Goal: Information Seeking & Learning: Learn about a topic

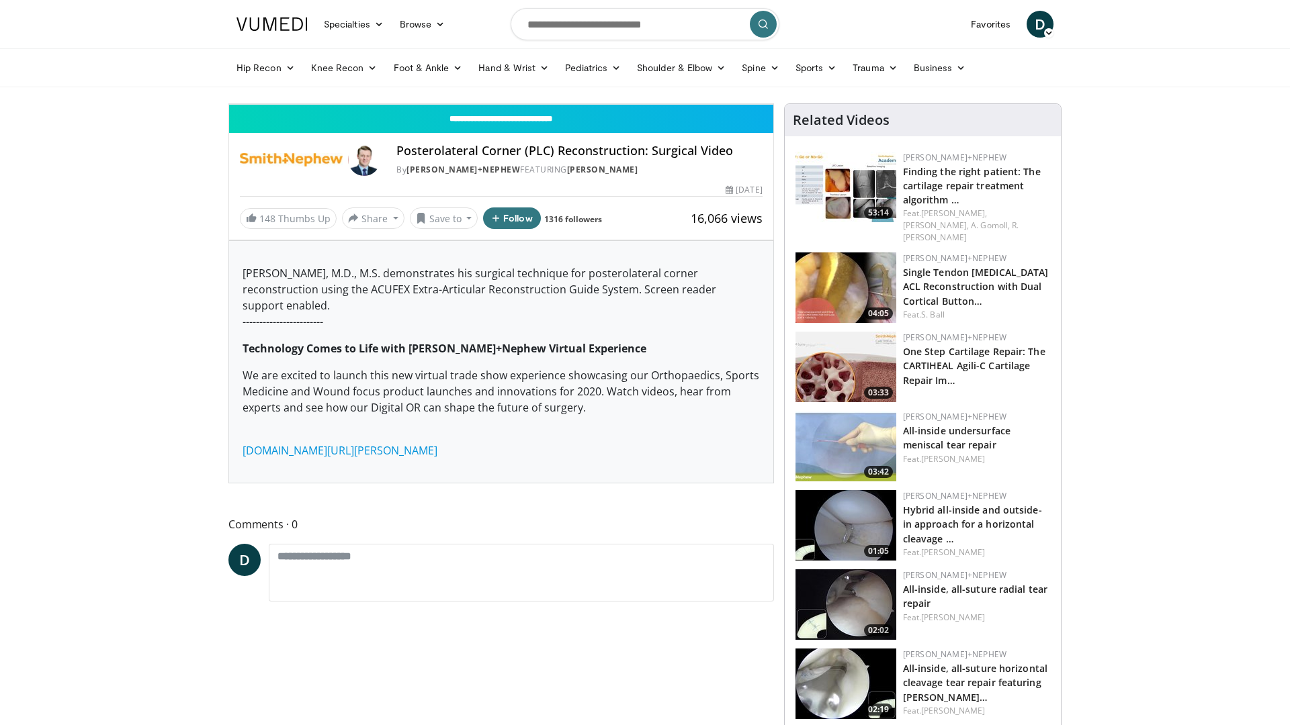
click at [229, 104] on span "Video Player" at bounding box center [242, 90] width 27 height 27
click at [229, 105] on video-js "**********" at bounding box center [501, 104] width 544 height 1
click at [229, 104] on span "Video Player" at bounding box center [242, 90] width 27 height 27
click at [643, 104] on div "10 seconds Tap to unmute" at bounding box center [501, 104] width 544 height 0
click at [520, 123] on icon "Video Player" at bounding box center [501, 104] width 38 height 38
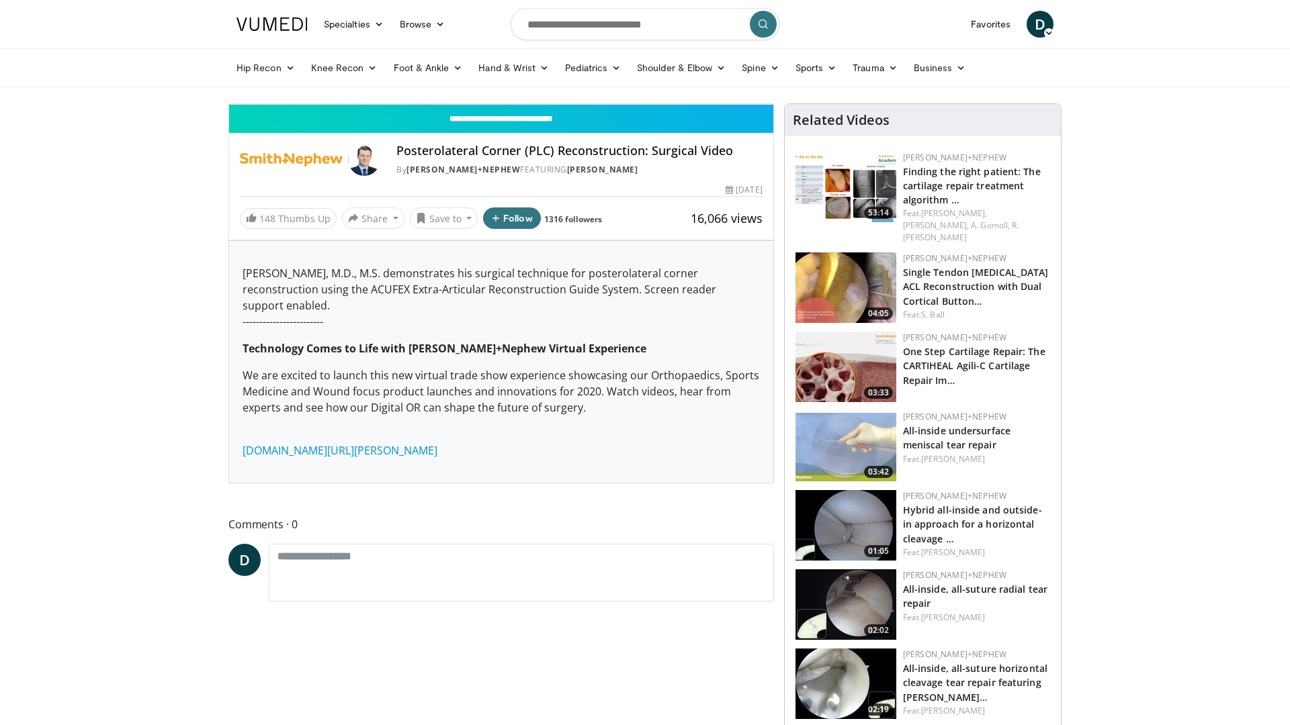
click at [520, 123] on icon "Video Player" at bounding box center [501, 104] width 38 height 38
click at [299, 77] on div "02:59" at bounding box center [295, 74] width 132 height 5
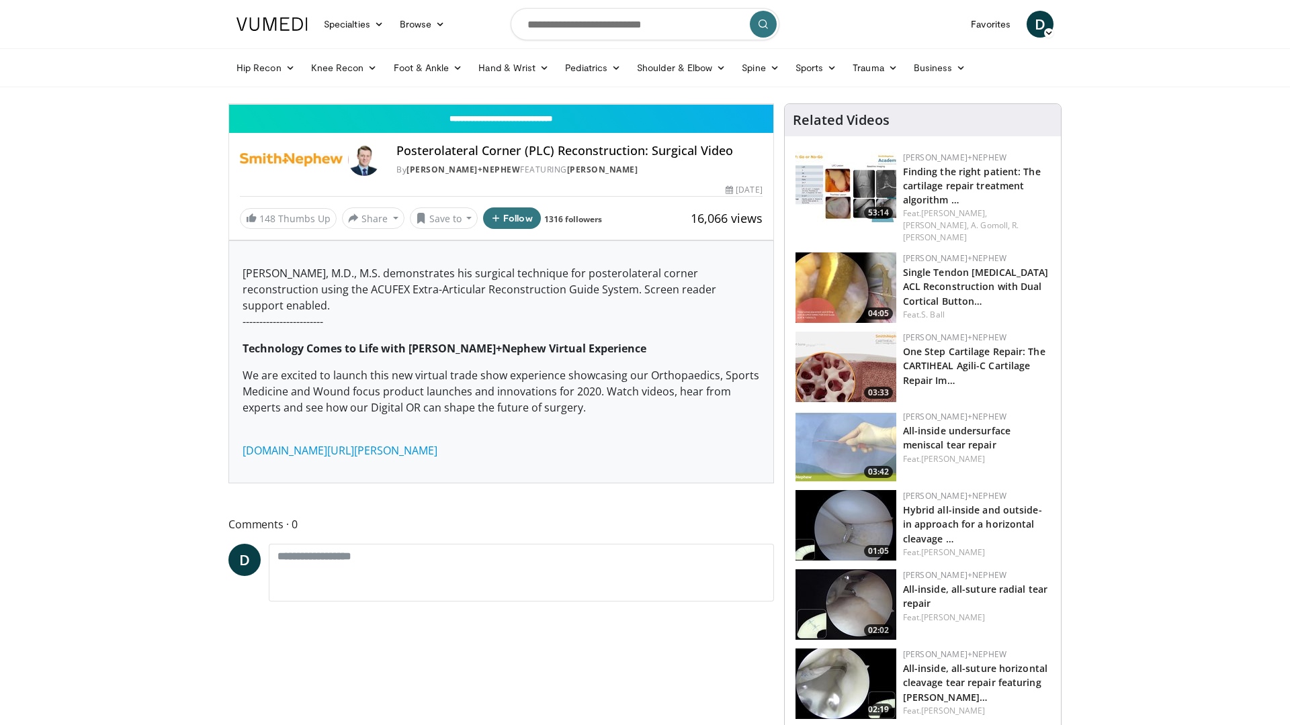
click at [609, 104] on div "10 seconds Tap to unmute" at bounding box center [501, 104] width 544 height 0
click at [520, 123] on icon "Video Player" at bounding box center [501, 104] width 38 height 38
click at [642, 104] on div "10 seconds Tap to unmute" at bounding box center [501, 104] width 544 height 0
click at [520, 123] on icon "Video Player" at bounding box center [501, 104] width 38 height 38
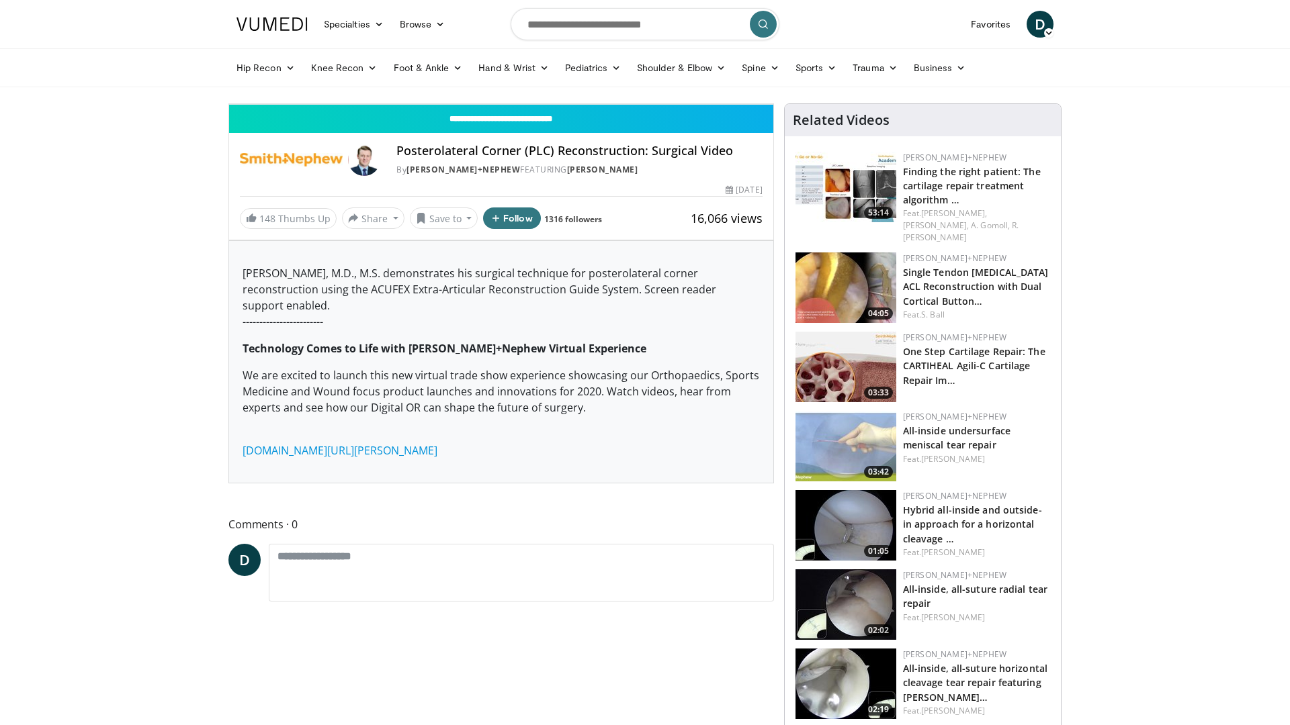
click at [520, 123] on icon "Video Player" at bounding box center [501, 104] width 38 height 38
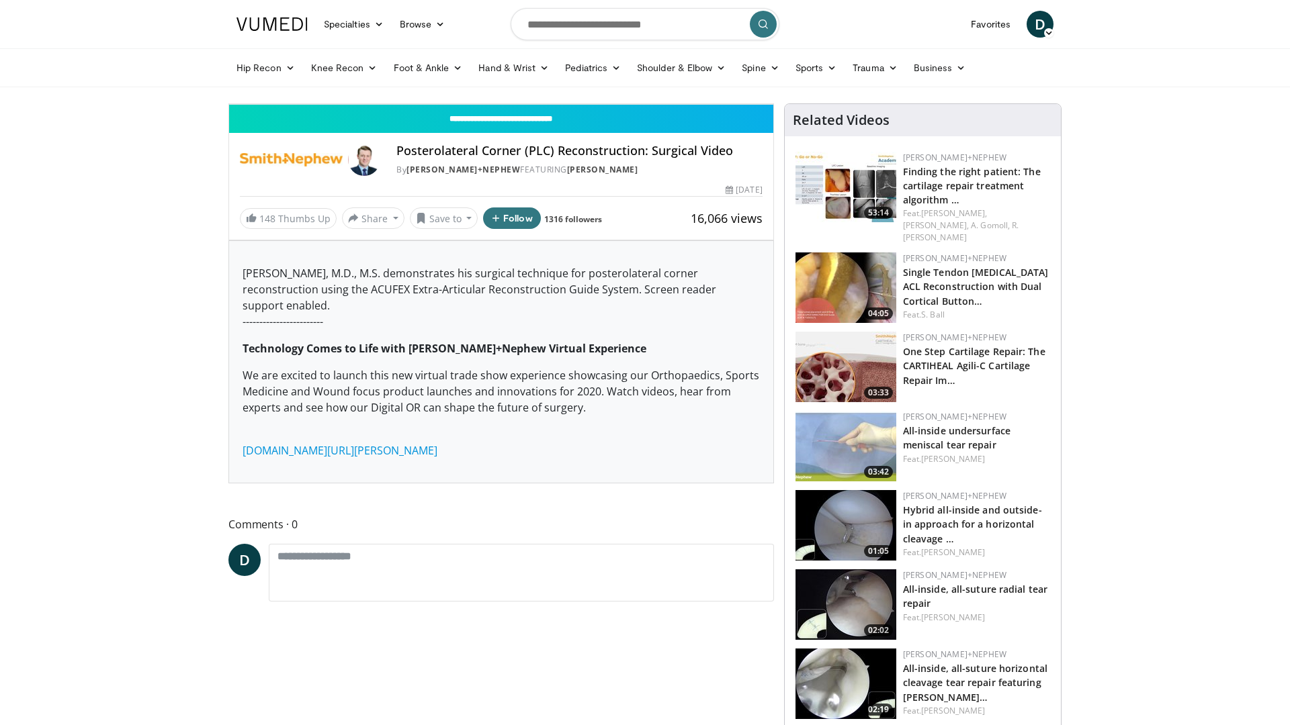
click at [773, 104] on span "Video Player" at bounding box center [759, 90] width 27 height 27
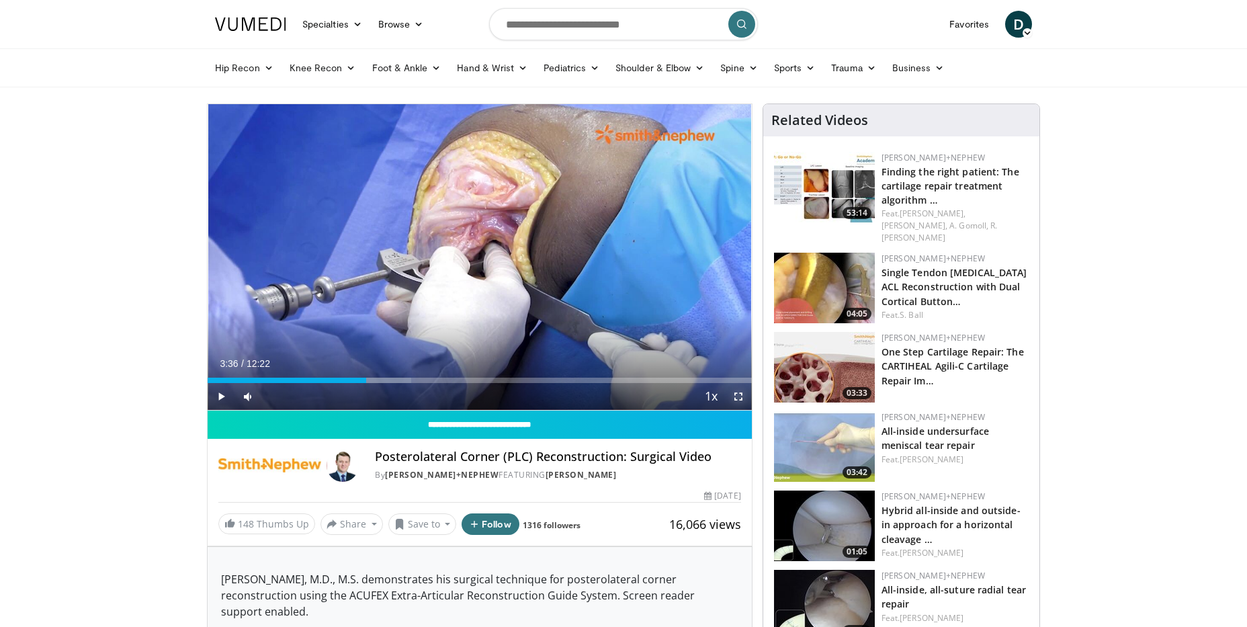
click at [742, 393] on span "Video Player" at bounding box center [738, 396] width 27 height 27
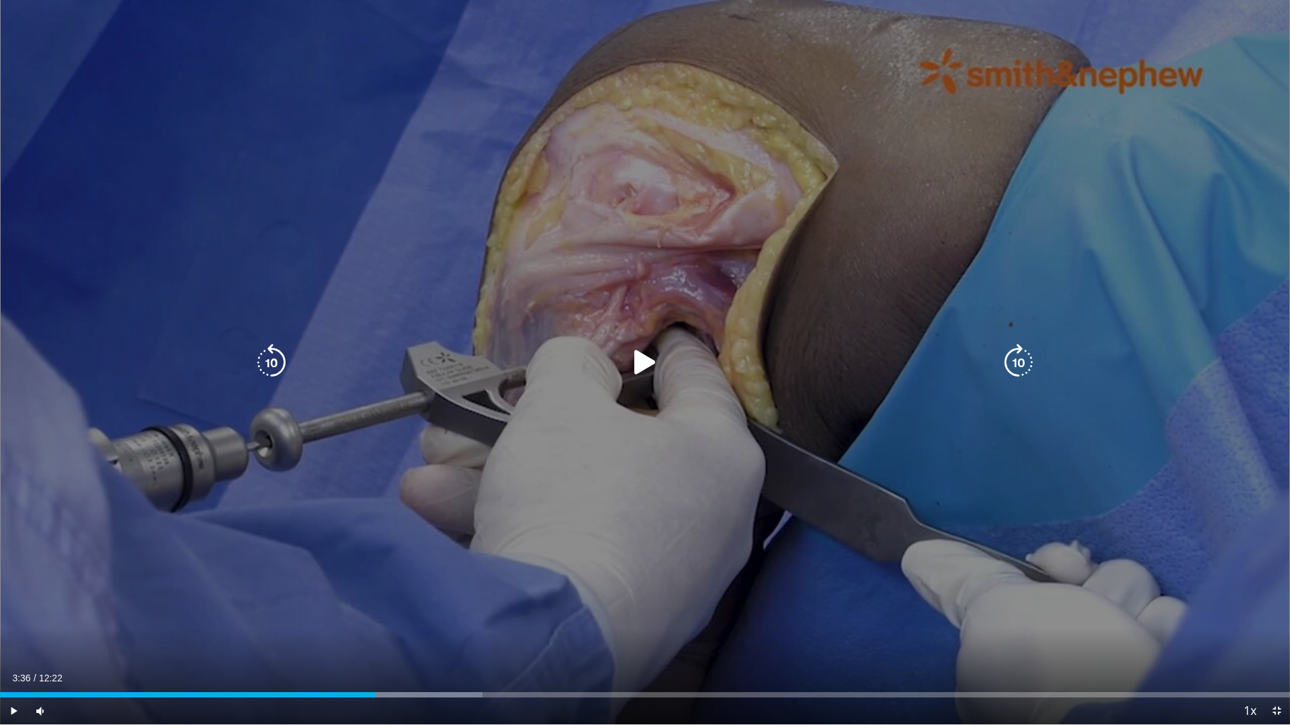
click at [651, 373] on icon "Video Player" at bounding box center [645, 363] width 38 height 38
click at [641, 361] on icon "Video Player" at bounding box center [645, 363] width 38 height 38
click at [636, 360] on div "10 seconds Tap to unmute" at bounding box center [645, 362] width 1290 height 725
click at [641, 358] on icon "Video Player" at bounding box center [645, 363] width 38 height 38
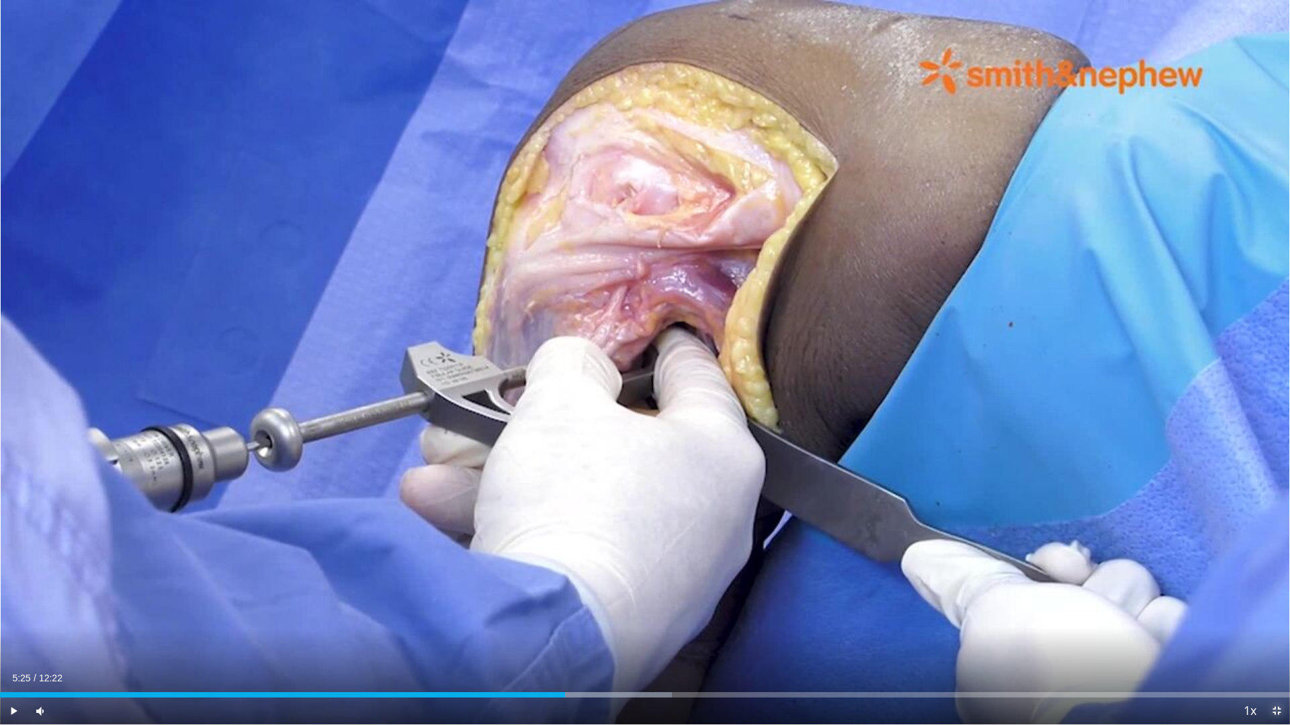
click at [1278, 705] on span "Video Player" at bounding box center [1276, 711] width 27 height 27
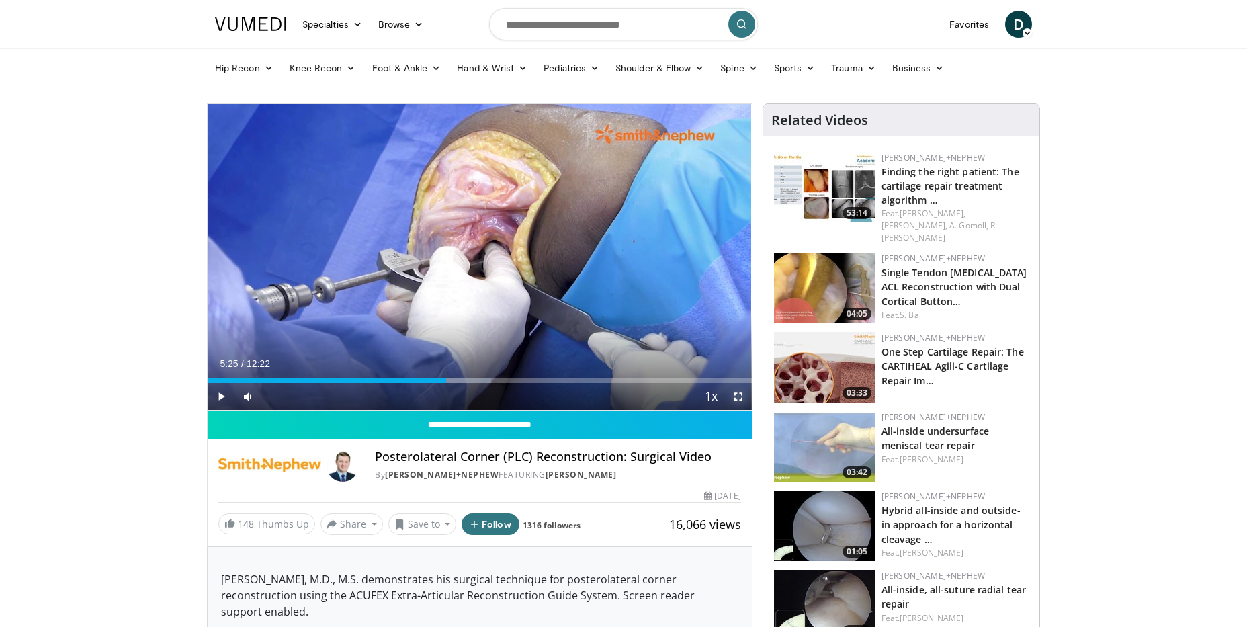
click at [735, 396] on span "Video Player" at bounding box center [738, 396] width 27 height 27
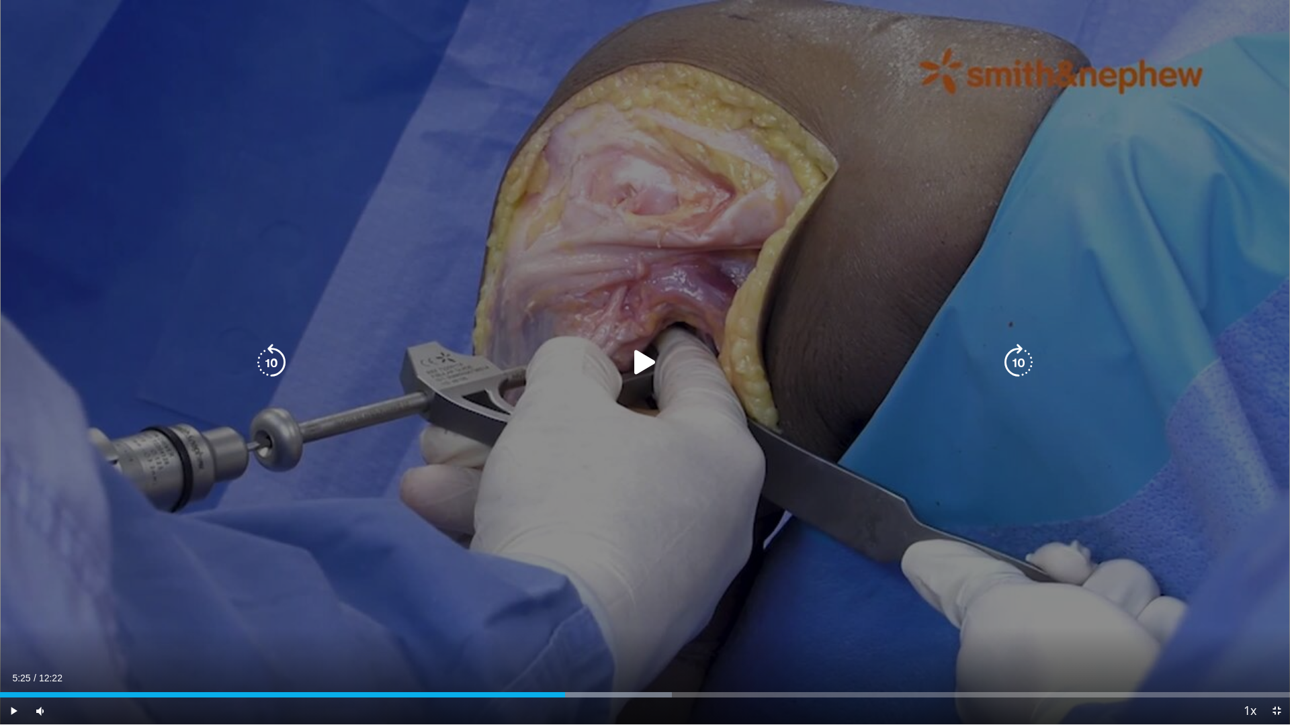
click at [644, 361] on icon "Video Player" at bounding box center [645, 363] width 38 height 38
click at [1147, 494] on div "10 seconds Tap to unmute" at bounding box center [645, 362] width 1290 height 725
click at [645, 354] on icon "Video Player" at bounding box center [645, 363] width 38 height 38
click at [263, 364] on icon "Video Player" at bounding box center [272, 363] width 38 height 38
click at [269, 360] on icon "Video Player" at bounding box center [272, 363] width 38 height 38
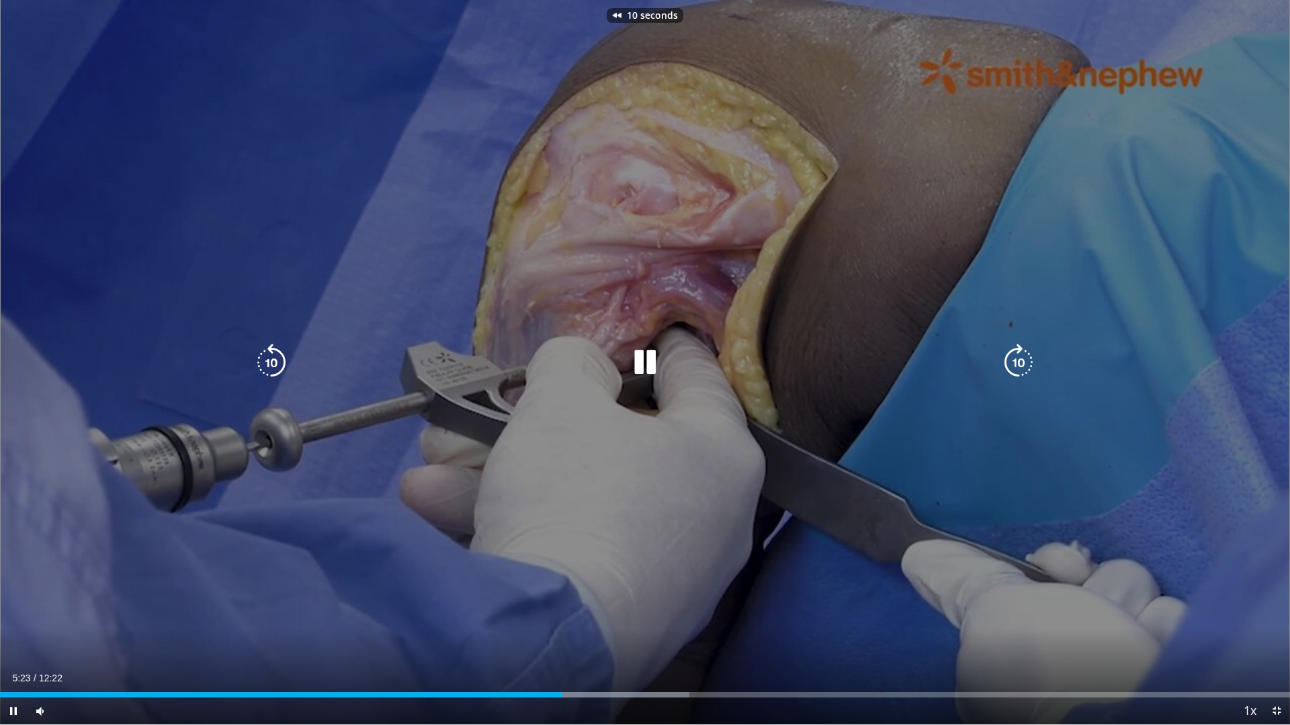
click at [269, 360] on icon "Video Player" at bounding box center [272, 363] width 38 height 38
click at [641, 361] on icon "Video Player" at bounding box center [645, 363] width 38 height 38
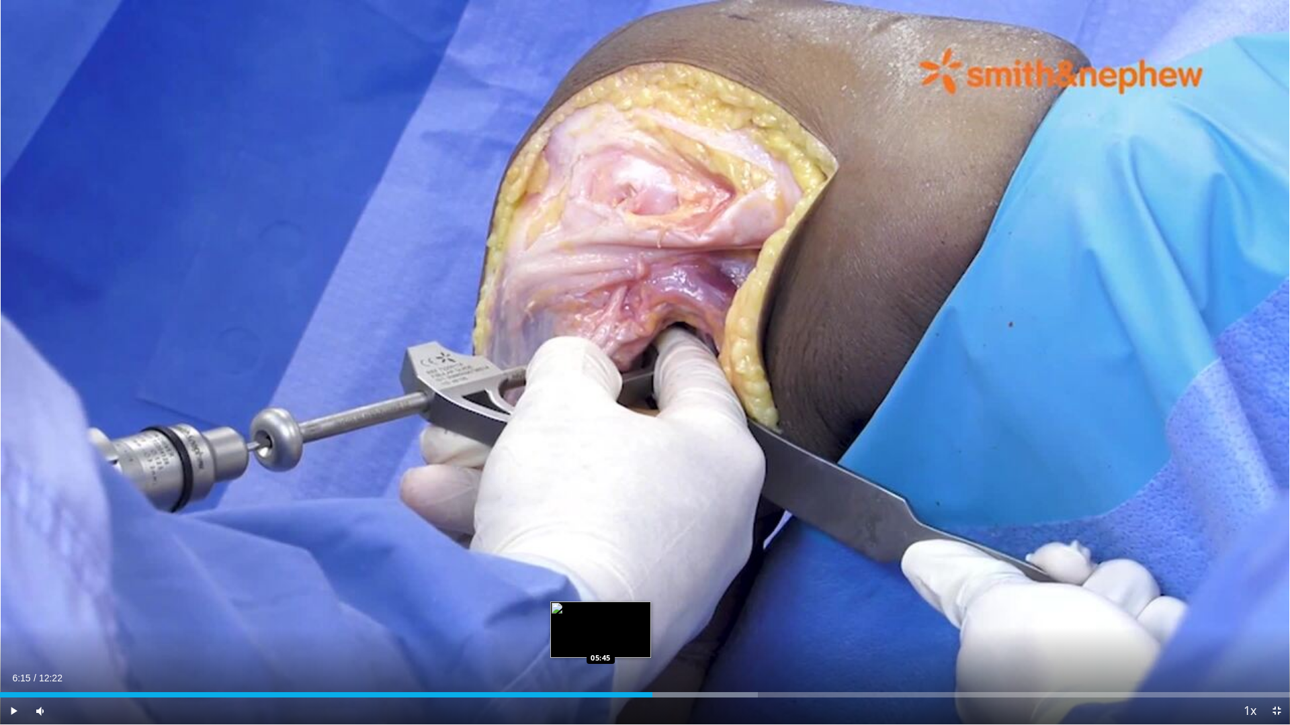
click at [601, 690] on div "Loaded : 58.77% 06:15 05:45" at bounding box center [645, 691] width 1290 height 13
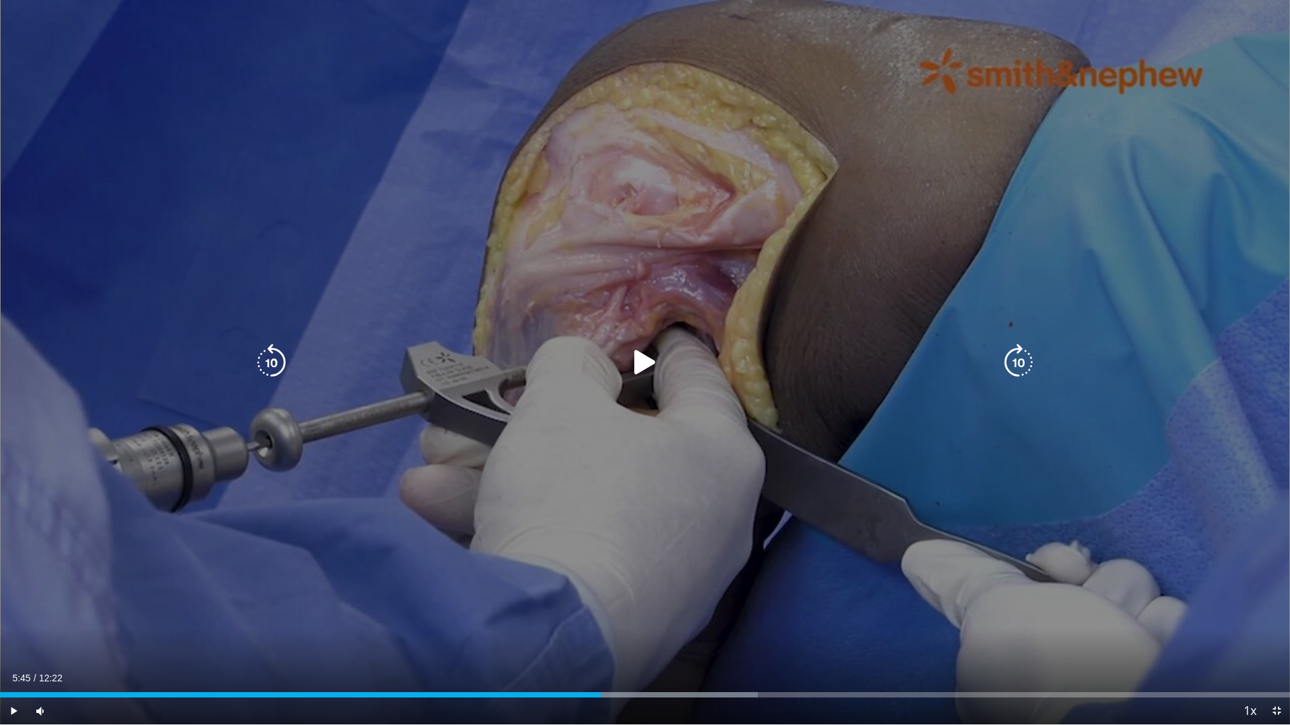
click at [644, 353] on icon "Video Player" at bounding box center [645, 363] width 38 height 38
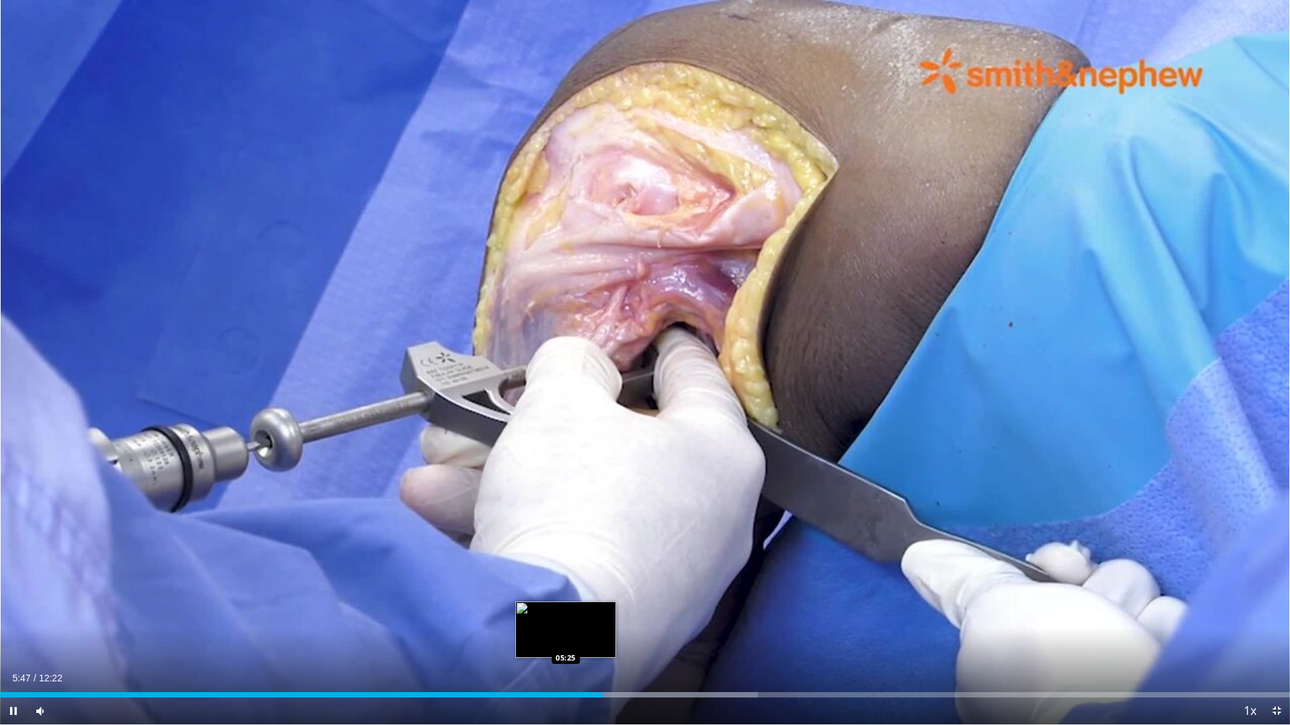
click at [566, 689] on div "Loaded : 58.77% 05:47 05:25" at bounding box center [645, 691] width 1290 height 13
click at [89, 711] on div "79%" at bounding box center [76, 711] width 38 height 5
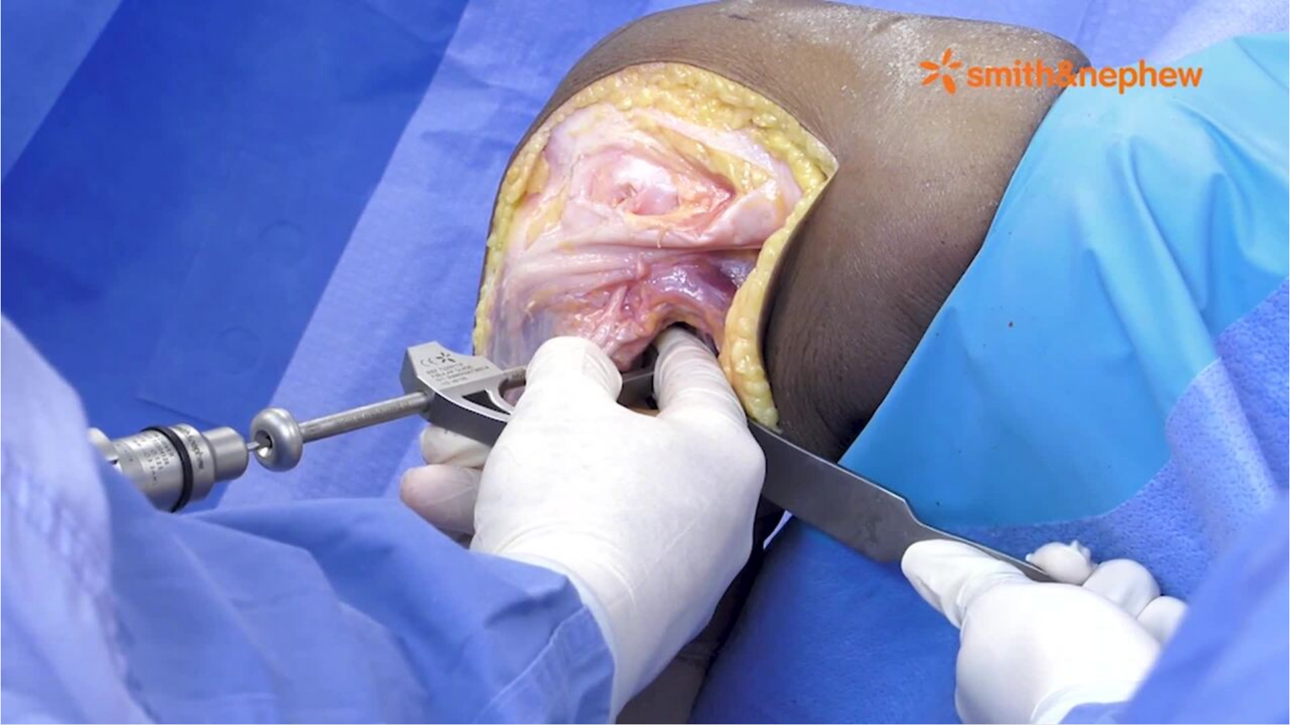
click at [491, 715] on video-js "**********" at bounding box center [645, 362] width 1290 height 725
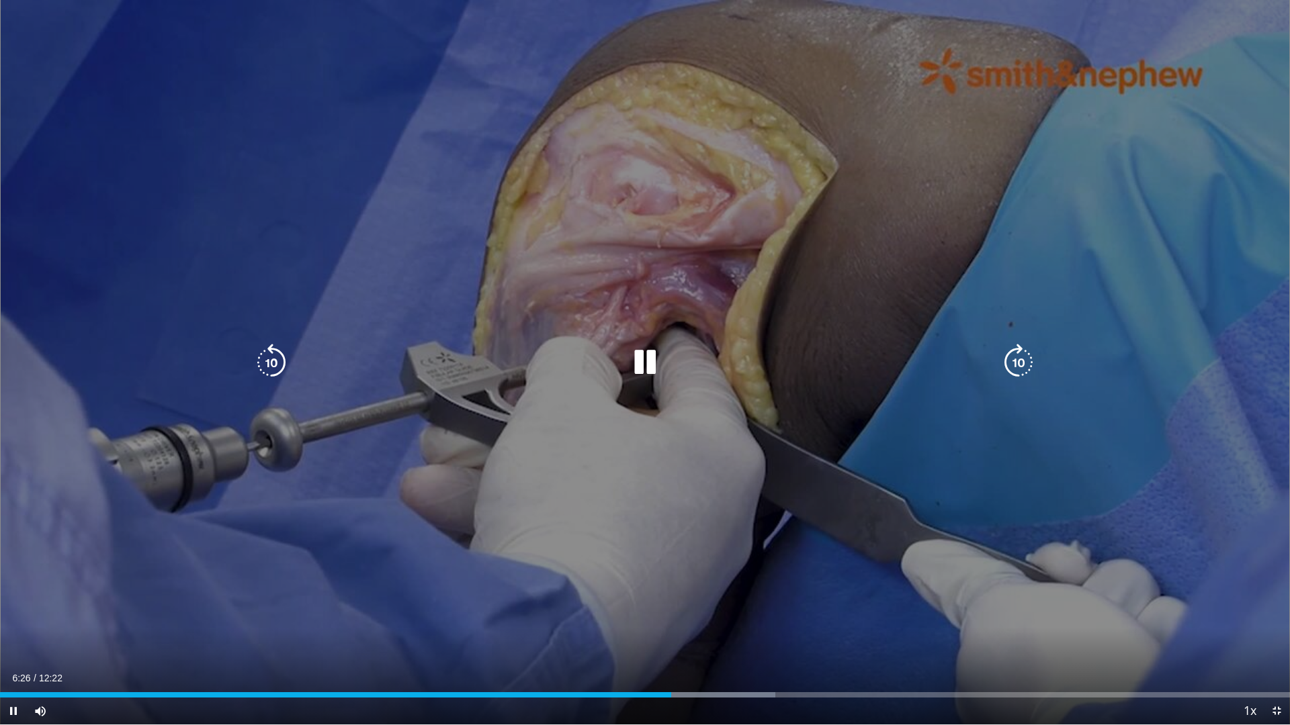
click at [639, 352] on icon "Video Player" at bounding box center [645, 363] width 38 height 38
click at [642, 366] on icon "Video Player" at bounding box center [645, 363] width 38 height 38
click at [643, 363] on icon "Video Player" at bounding box center [645, 363] width 38 height 38
click at [635, 365] on icon "Video Player" at bounding box center [645, 363] width 38 height 38
click at [638, 365] on icon "Video Player" at bounding box center [645, 363] width 38 height 38
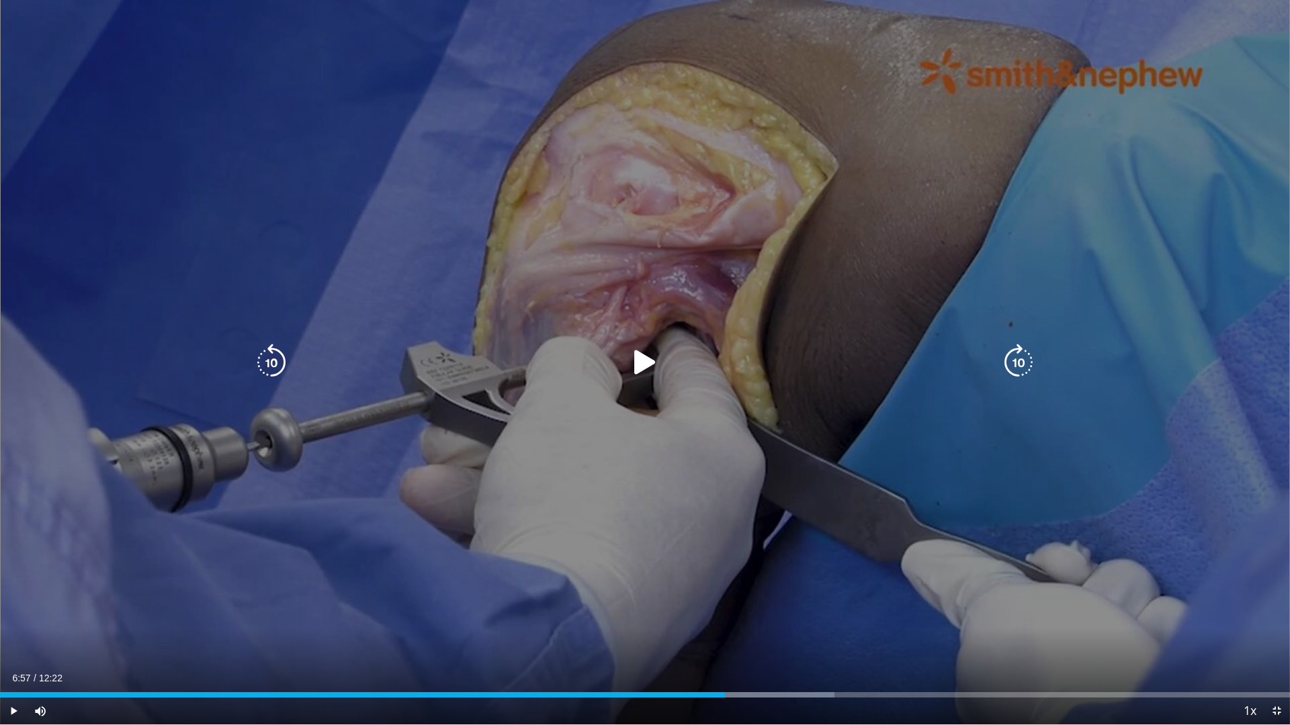
click at [631, 358] on icon "Video Player" at bounding box center [645, 363] width 38 height 38
click at [647, 357] on icon "Video Player" at bounding box center [645, 363] width 38 height 38
click at [263, 364] on icon "Video Player" at bounding box center [272, 363] width 38 height 38
click at [642, 361] on icon "Video Player" at bounding box center [645, 363] width 38 height 38
click at [275, 361] on icon "Video Player" at bounding box center [272, 363] width 38 height 38
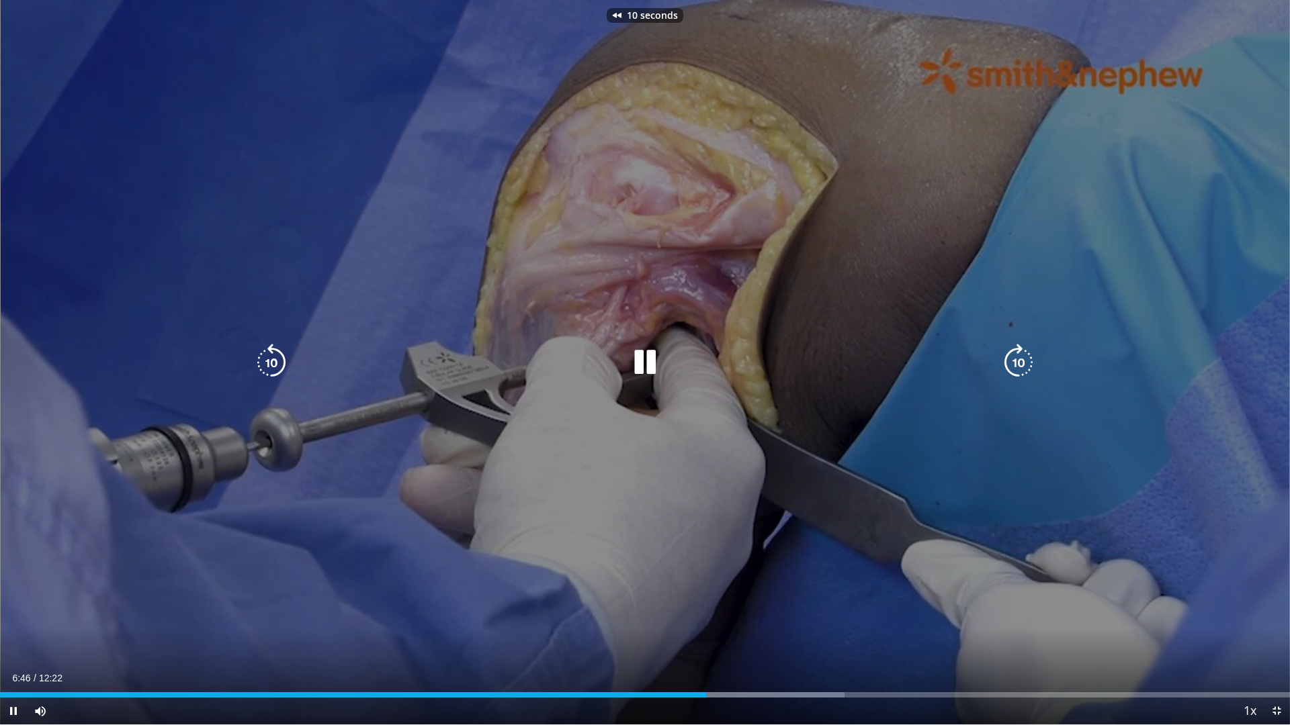
click at [1015, 367] on icon "Video Player" at bounding box center [1019, 363] width 38 height 38
click at [638, 364] on icon "Video Player" at bounding box center [645, 363] width 38 height 38
click at [644, 355] on icon "Video Player" at bounding box center [645, 363] width 38 height 38
click at [640, 359] on icon "Video Player" at bounding box center [645, 363] width 38 height 38
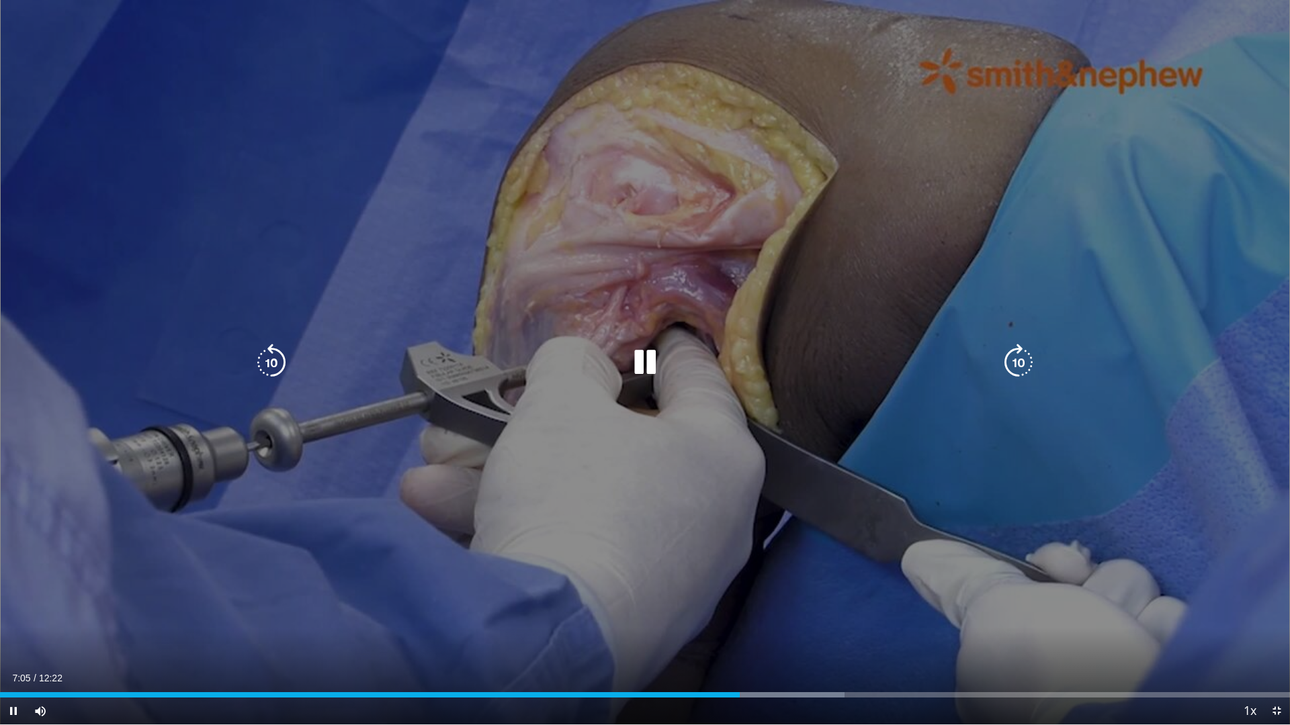
click at [640, 362] on icon "Video Player" at bounding box center [645, 363] width 38 height 38
click at [641, 363] on icon "Video Player" at bounding box center [645, 363] width 38 height 38
click at [648, 361] on icon "Video Player" at bounding box center [645, 363] width 38 height 38
click at [642, 357] on icon "Video Player" at bounding box center [645, 363] width 38 height 38
click at [638, 364] on icon "Video Player" at bounding box center [645, 363] width 38 height 38
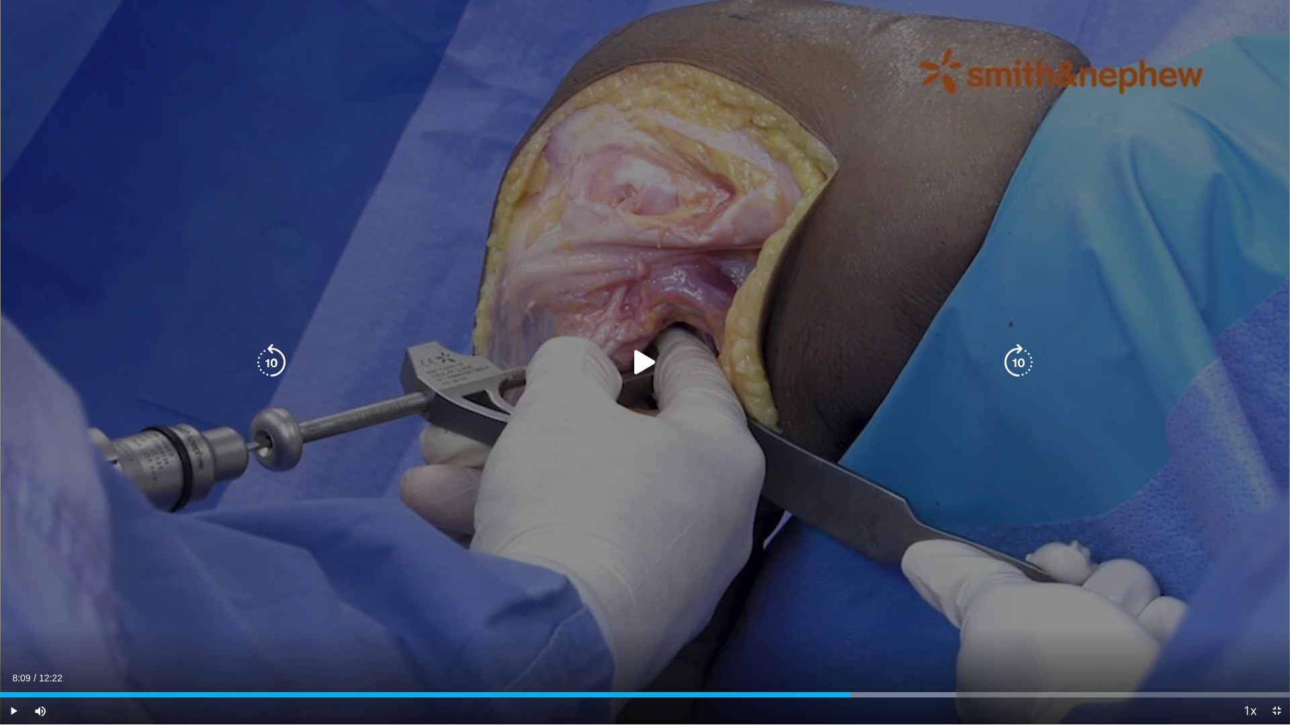
click at [629, 354] on icon "Video Player" at bounding box center [645, 363] width 38 height 38
click at [275, 367] on icon "Video Player" at bounding box center [272, 363] width 38 height 38
click at [648, 358] on icon "Video Player" at bounding box center [645, 363] width 38 height 38
click at [642, 356] on icon "Video Player" at bounding box center [645, 363] width 38 height 38
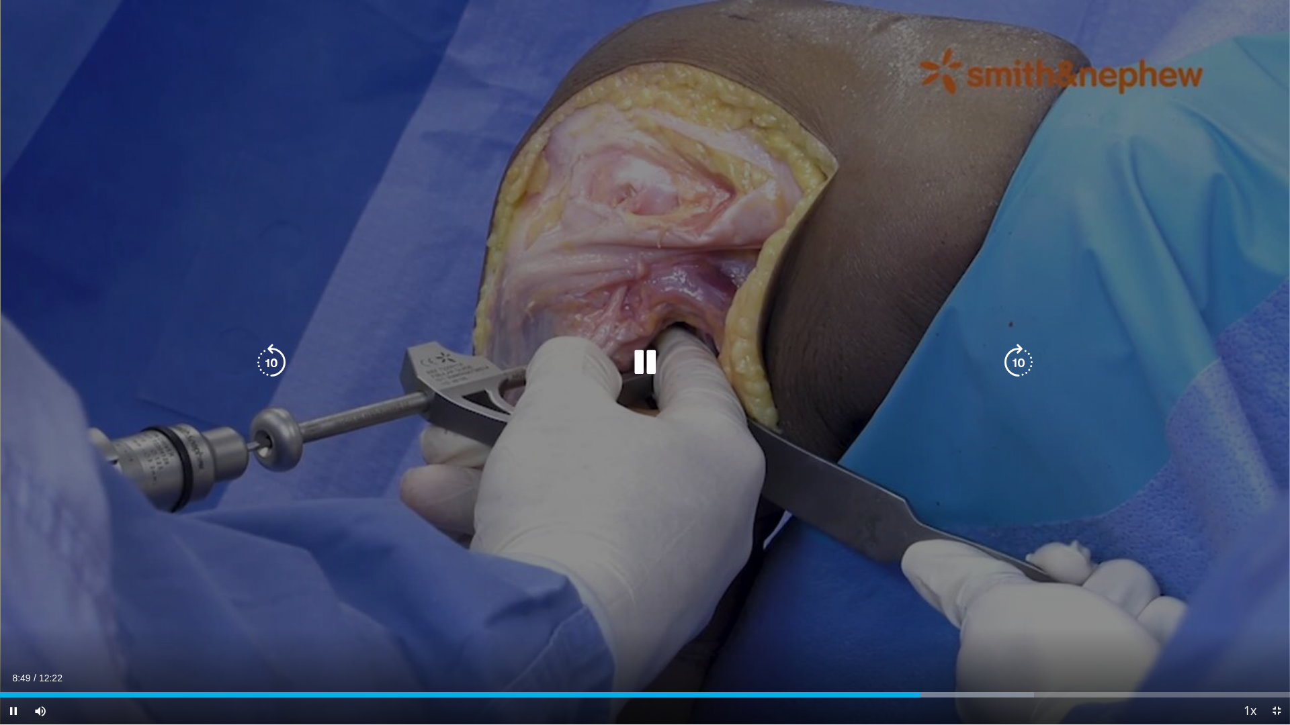
click at [642, 356] on icon "Video Player" at bounding box center [645, 363] width 38 height 38
click at [644, 361] on icon "Video Player" at bounding box center [645, 363] width 38 height 38
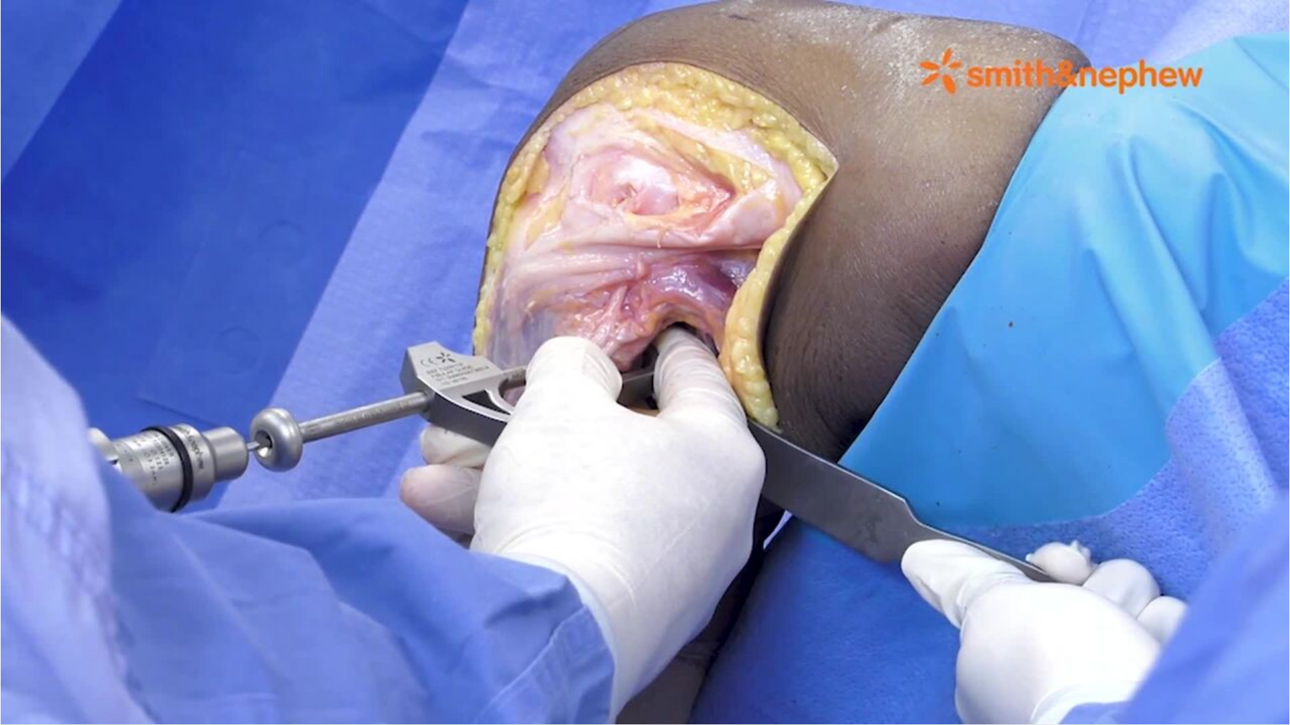
click at [644, 361] on div "20 seconds Tap to unmute" at bounding box center [645, 362] width 1290 height 725
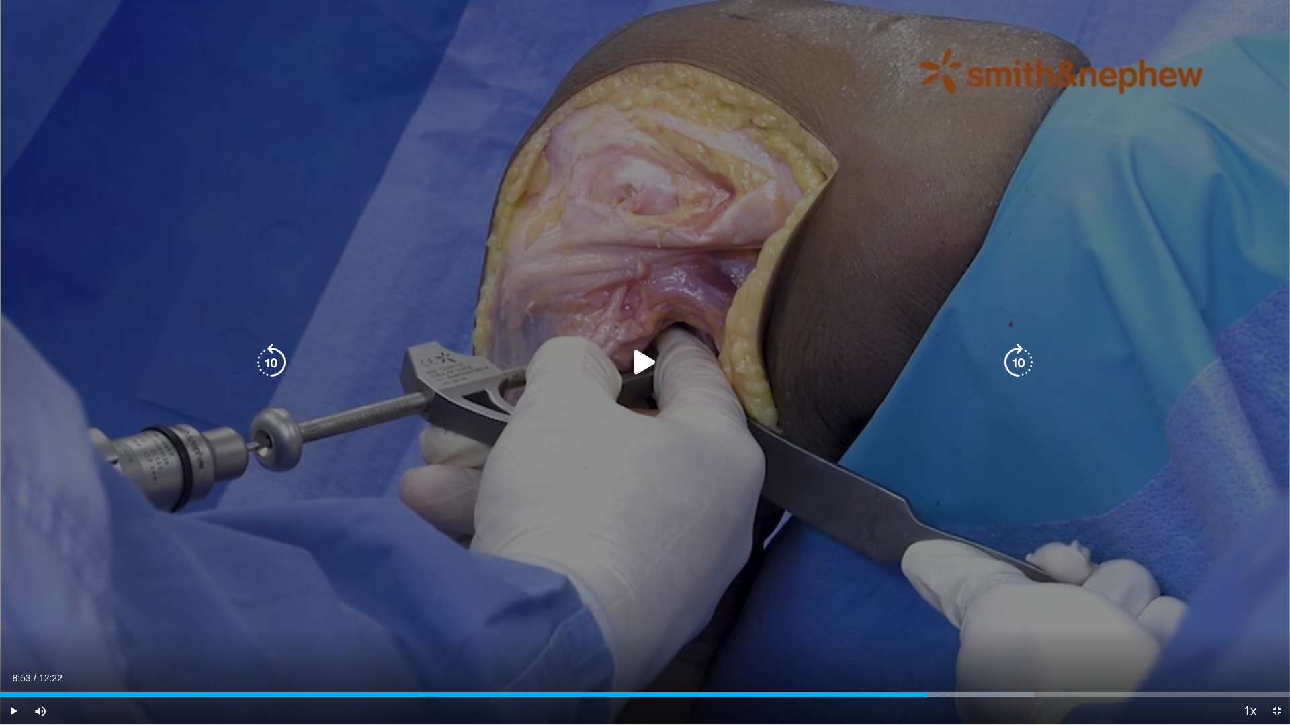
click at [642, 363] on icon "Video Player" at bounding box center [645, 363] width 38 height 38
click at [651, 361] on icon "Video Player" at bounding box center [645, 363] width 38 height 38
click at [643, 366] on icon "Video Player" at bounding box center [645, 363] width 38 height 38
click at [638, 356] on icon "Video Player" at bounding box center [645, 363] width 38 height 38
click at [632, 361] on icon "Video Player" at bounding box center [645, 363] width 38 height 38
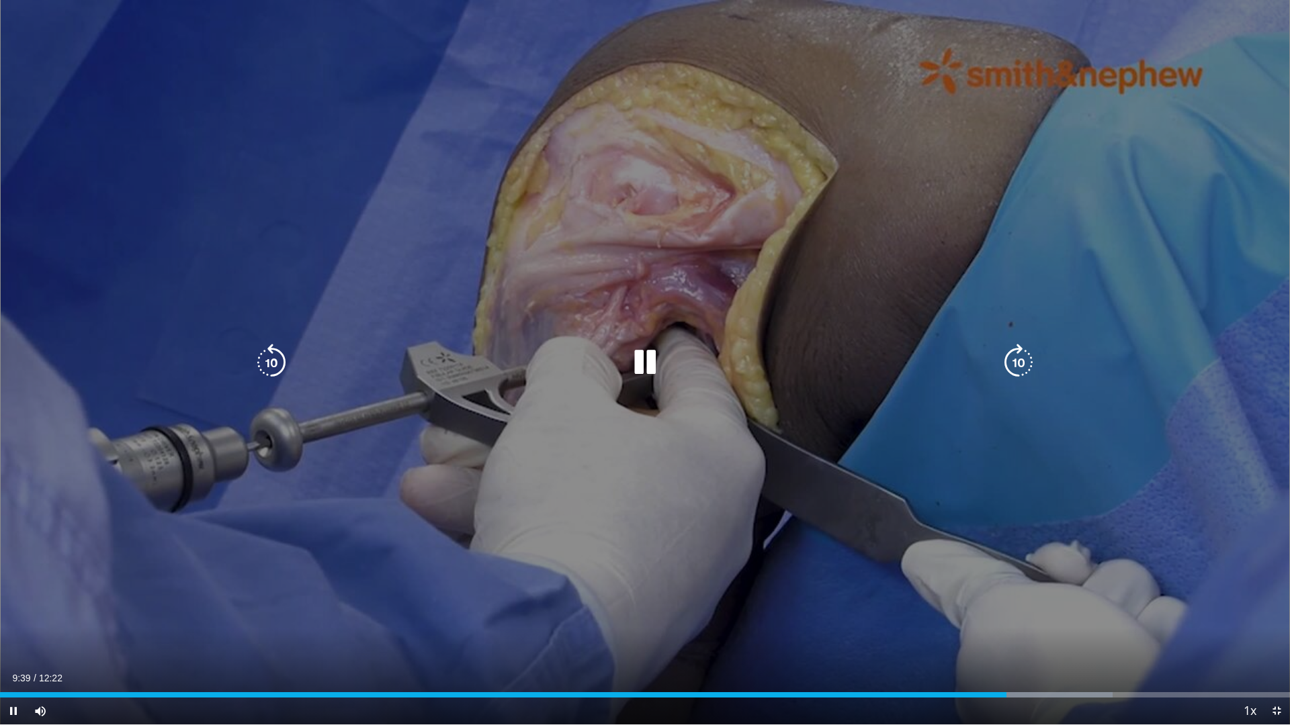
click at [637, 362] on icon "Video Player" at bounding box center [645, 363] width 38 height 38
click at [648, 351] on icon "Video Player" at bounding box center [645, 363] width 38 height 38
click at [642, 363] on icon "Video Player" at bounding box center [645, 363] width 38 height 38
click at [282, 369] on icon "Video Player" at bounding box center [272, 363] width 38 height 38
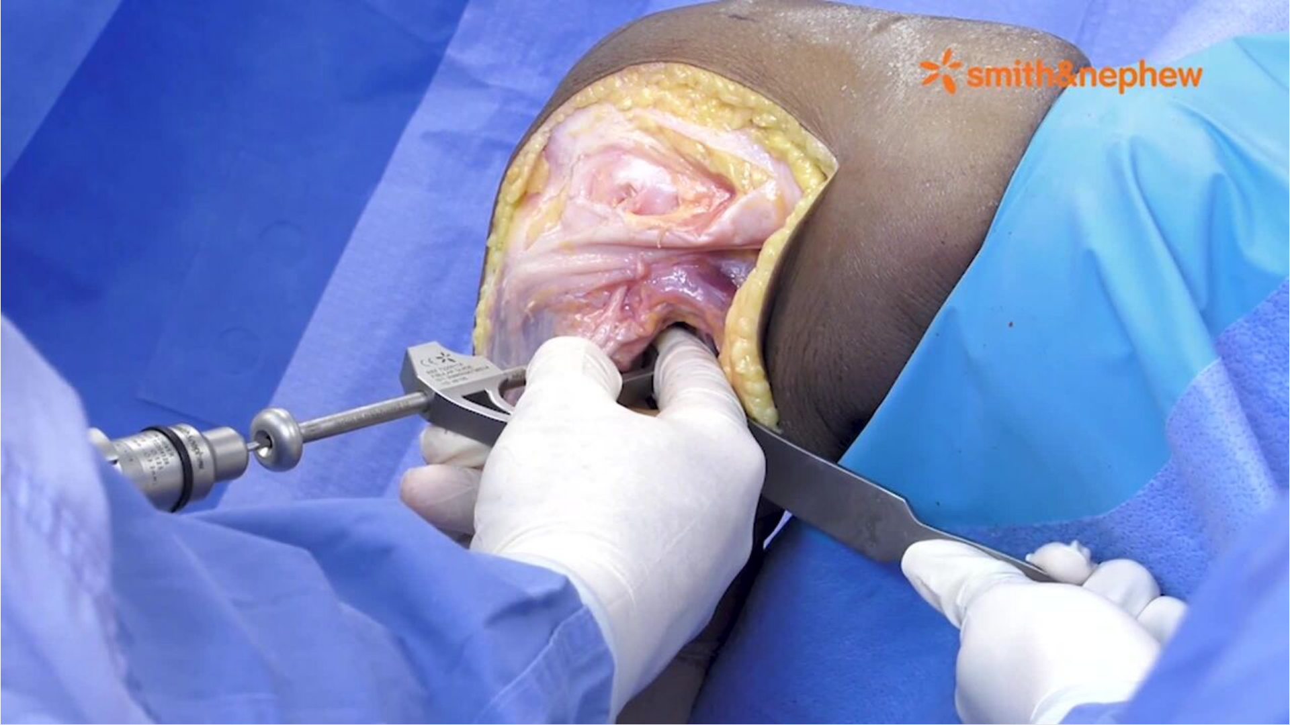
click at [282, 369] on div "10 seconds Tap to unmute" at bounding box center [645, 362] width 1290 height 725
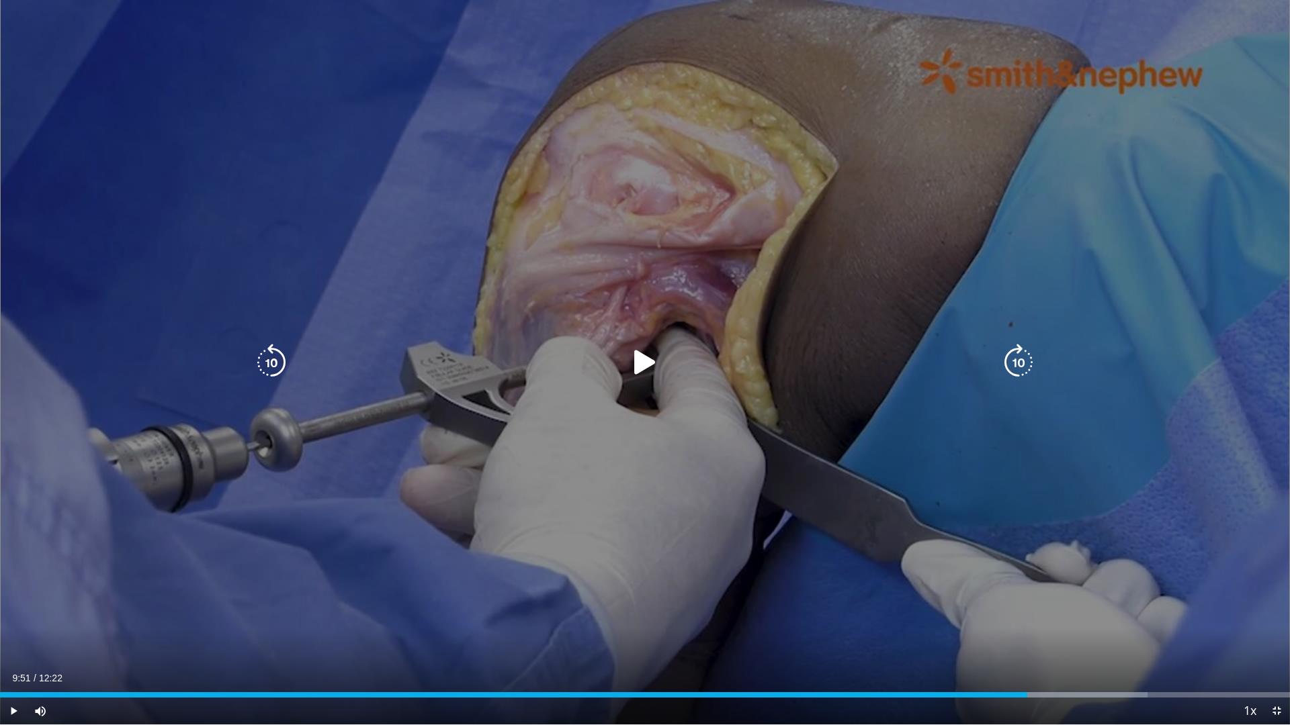
click at [276, 368] on icon "Video Player" at bounding box center [272, 363] width 38 height 38
click at [276, 367] on icon "Video Player" at bounding box center [272, 363] width 38 height 38
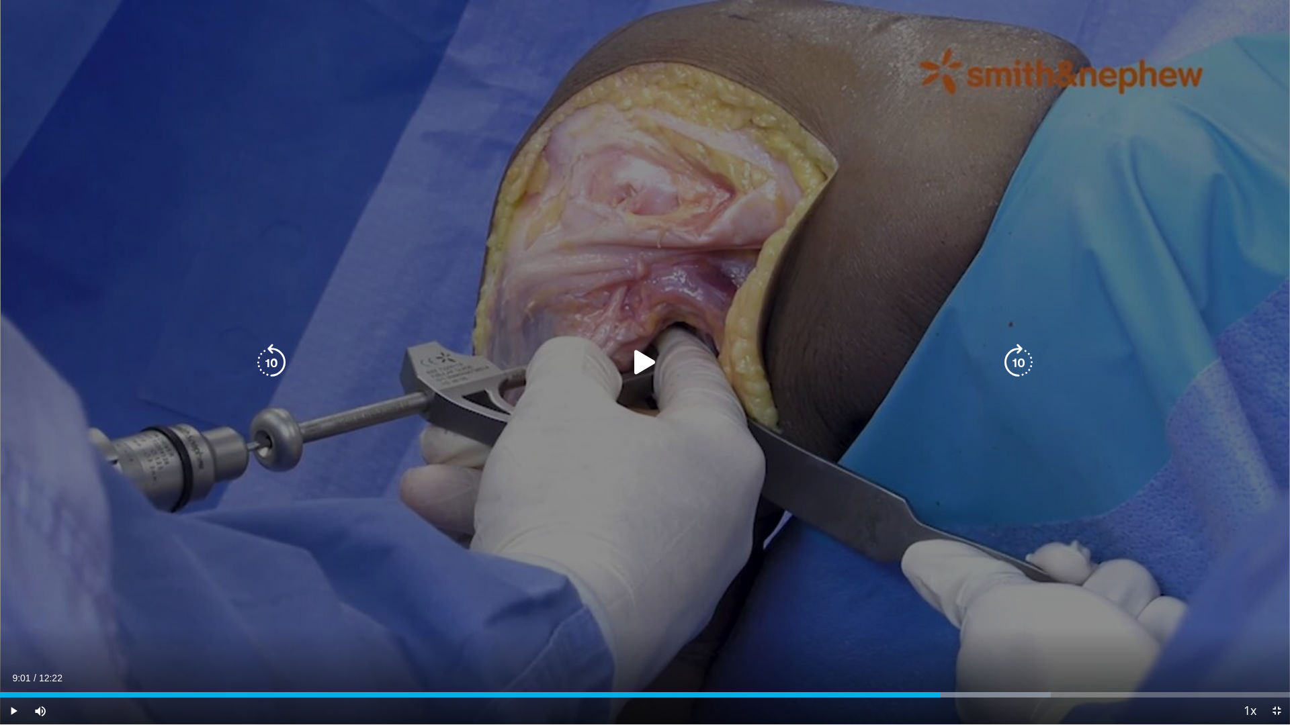
click at [633, 363] on icon "Video Player" at bounding box center [645, 363] width 38 height 38
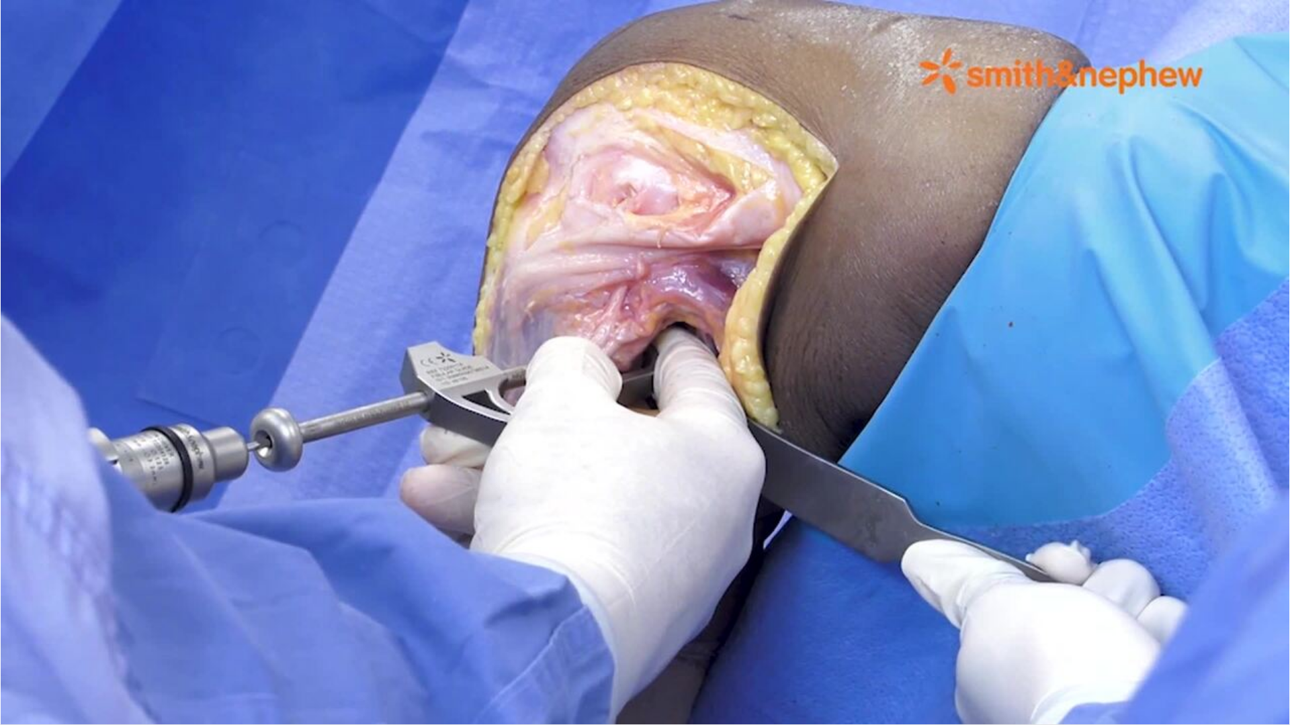
click at [835, 257] on div "10 seconds Tap to unmute" at bounding box center [645, 362] width 1290 height 725
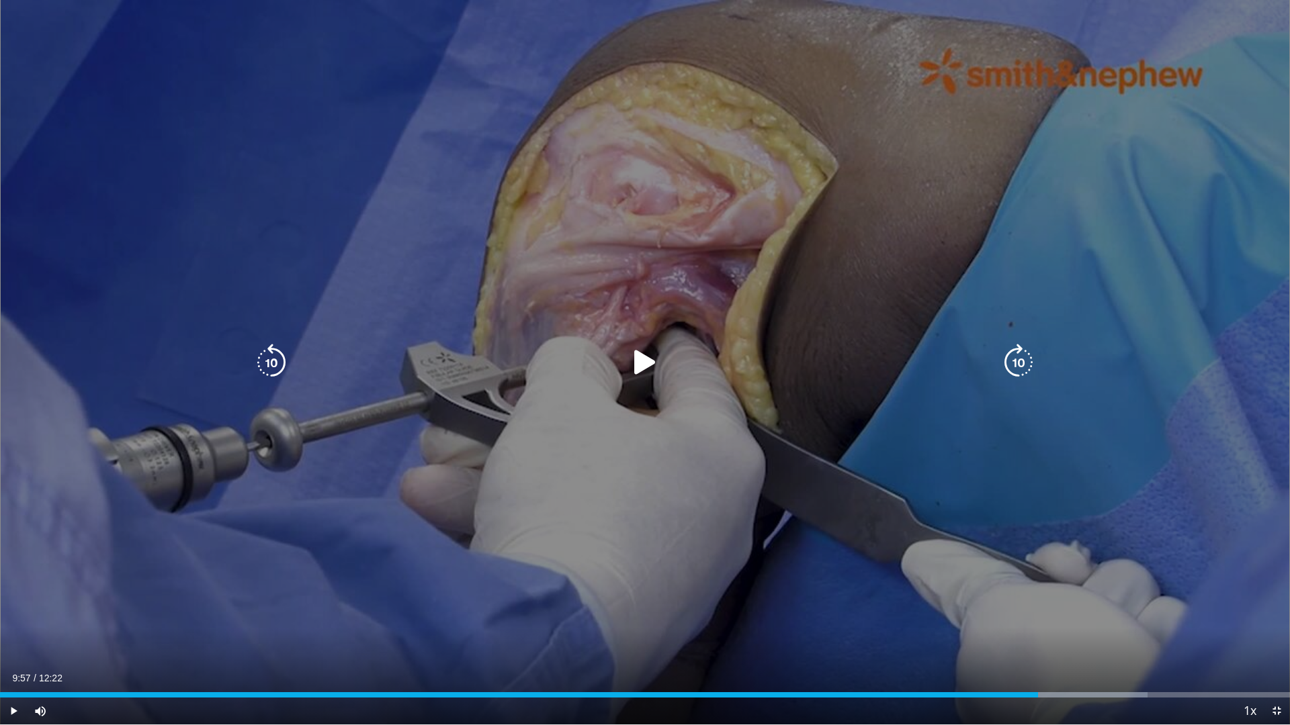
click at [665, 365] on div "Video Player" at bounding box center [645, 362] width 774 height 27
click at [648, 355] on icon "Video Player" at bounding box center [645, 363] width 38 height 38
click at [642, 361] on icon "Video Player" at bounding box center [645, 363] width 38 height 38
click at [641, 361] on icon "Video Player" at bounding box center [645, 363] width 38 height 38
click at [647, 361] on icon "Video Player" at bounding box center [645, 363] width 38 height 38
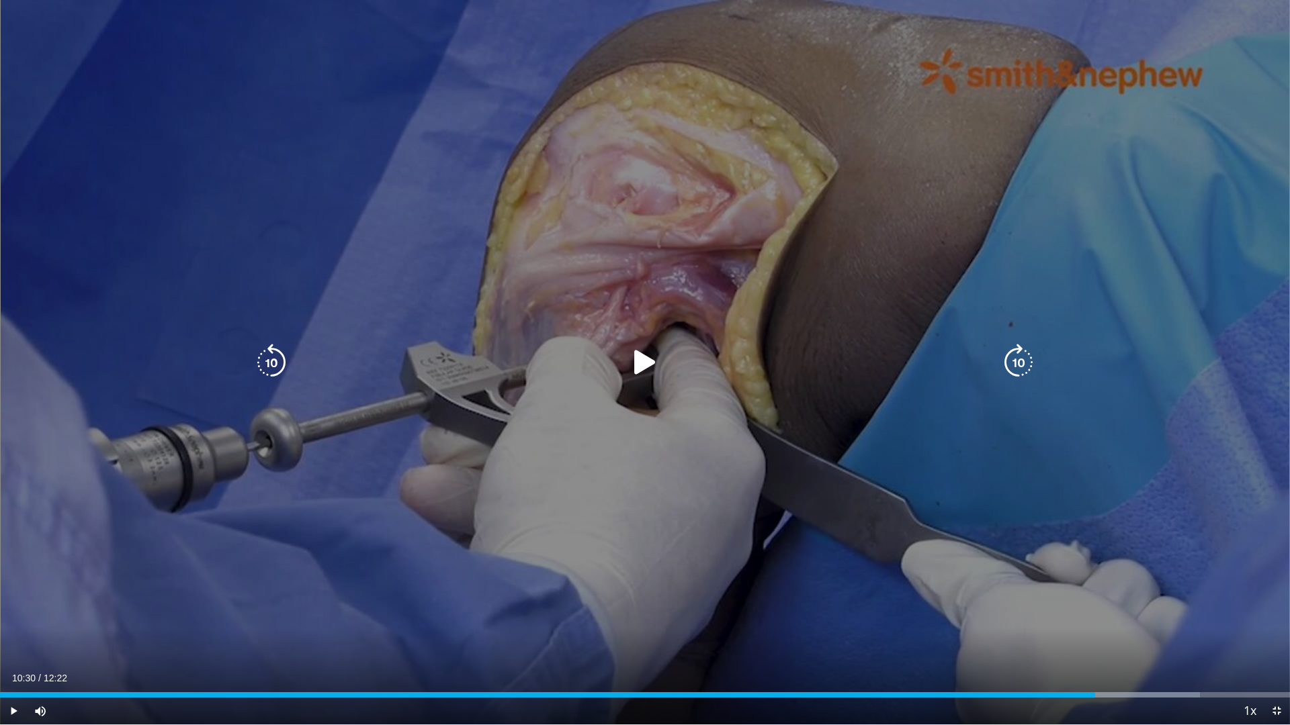
click at [644, 367] on icon "Video Player" at bounding box center [645, 363] width 38 height 38
click at [648, 363] on icon "Video Player" at bounding box center [645, 363] width 38 height 38
click at [635, 362] on icon "Video Player" at bounding box center [645, 363] width 38 height 38
click at [641, 357] on icon "Video Player" at bounding box center [645, 363] width 38 height 38
click at [641, 365] on icon "Video Player" at bounding box center [645, 363] width 38 height 38
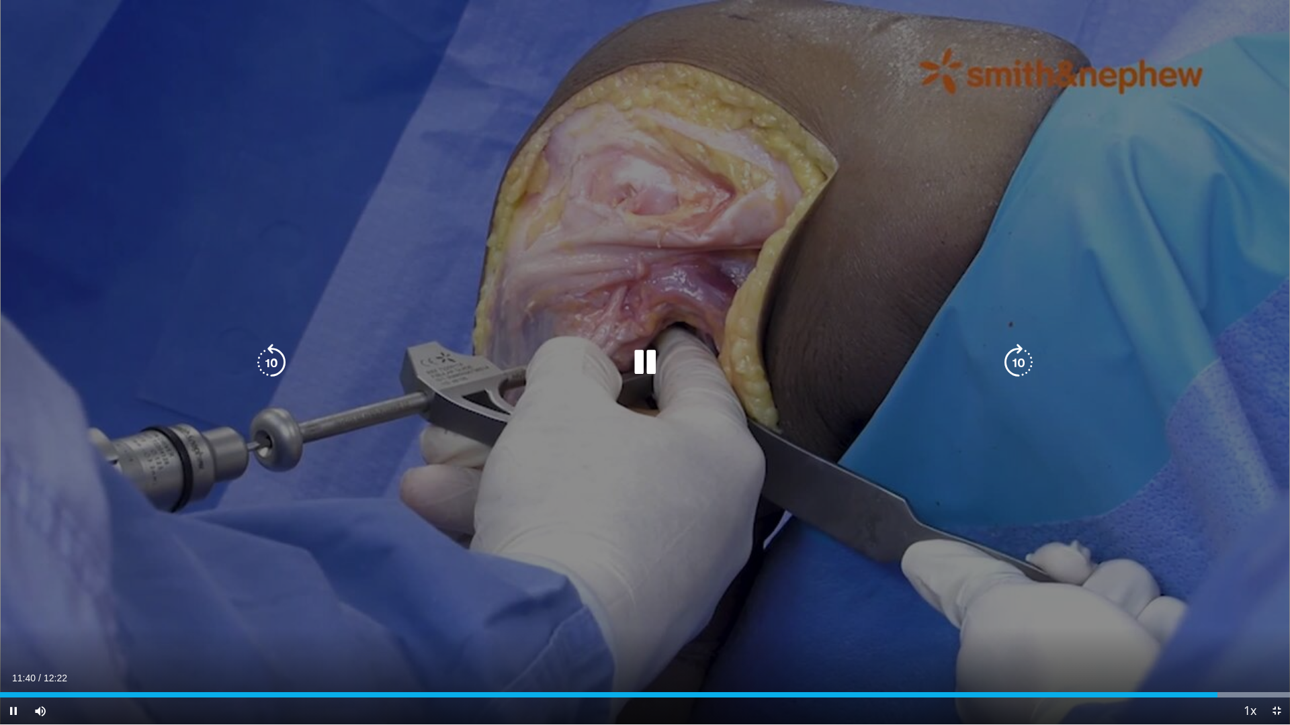
click at [644, 365] on icon "Video Player" at bounding box center [645, 363] width 38 height 38
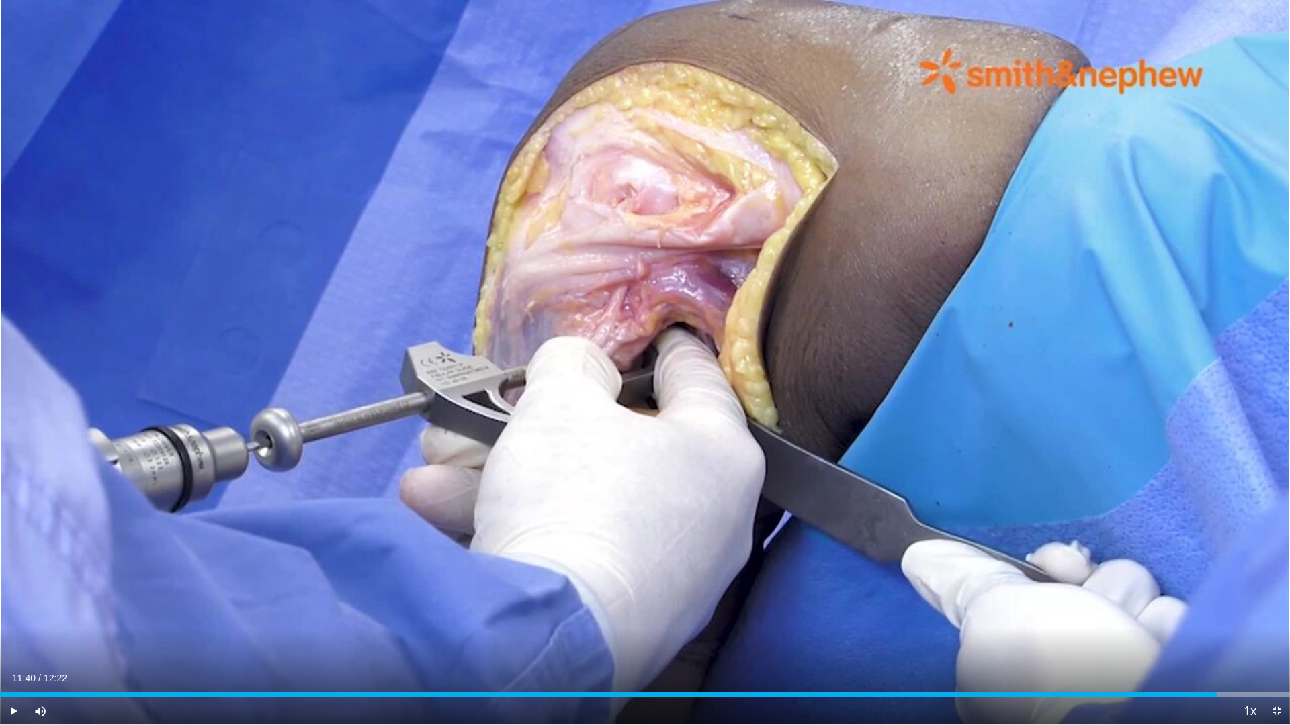
click at [644, 365] on div "10 seconds Tap to unmute" at bounding box center [645, 362] width 1290 height 725
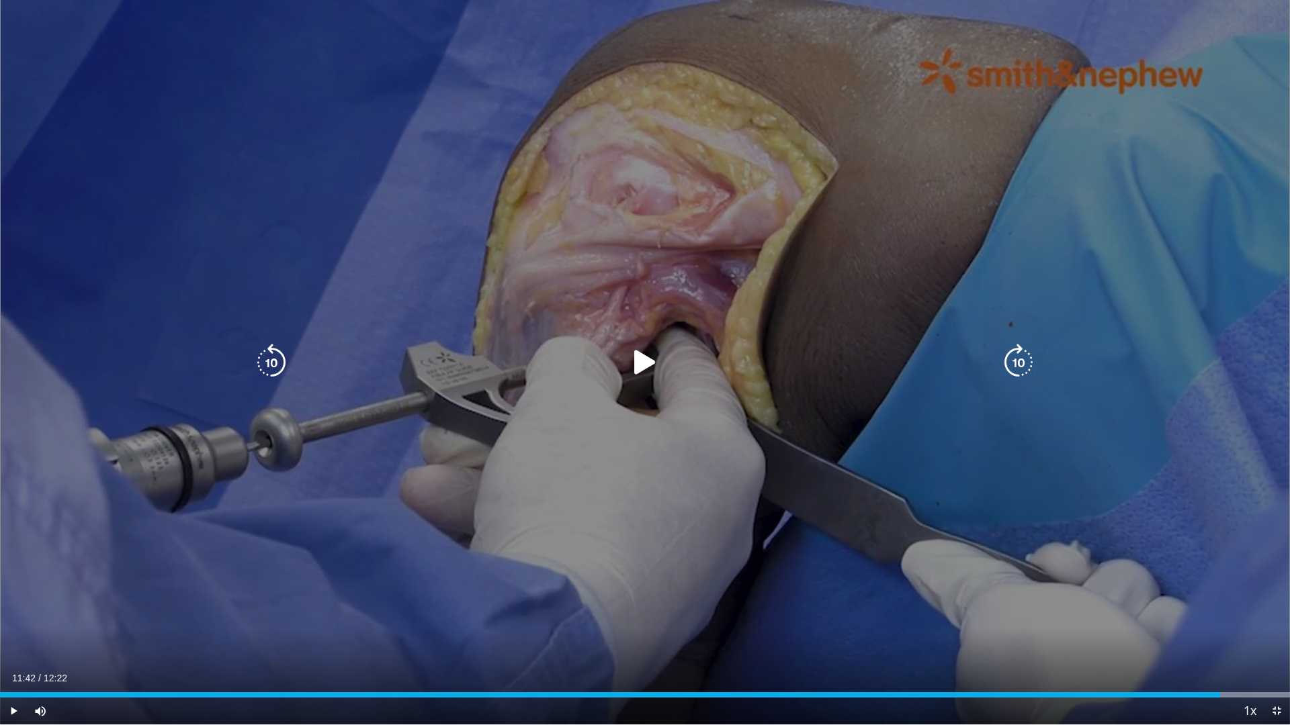
click at [642, 363] on icon "Video Player" at bounding box center [645, 363] width 38 height 38
click at [643, 367] on icon "Video Player" at bounding box center [645, 363] width 38 height 38
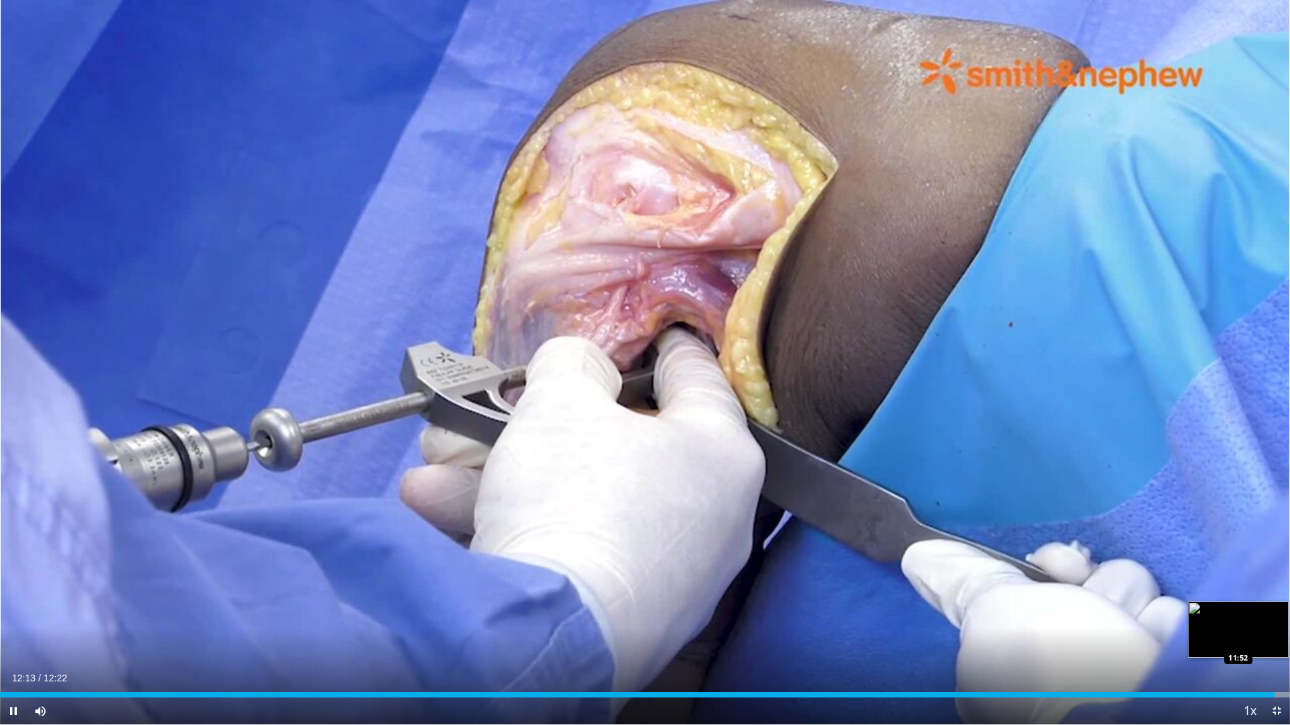
click at [1239, 692] on div "Loaded : 100.00% 12:13 11:52" at bounding box center [645, 691] width 1290 height 13
click at [94, 711] on div "95%" at bounding box center [76, 711] width 38 height 5
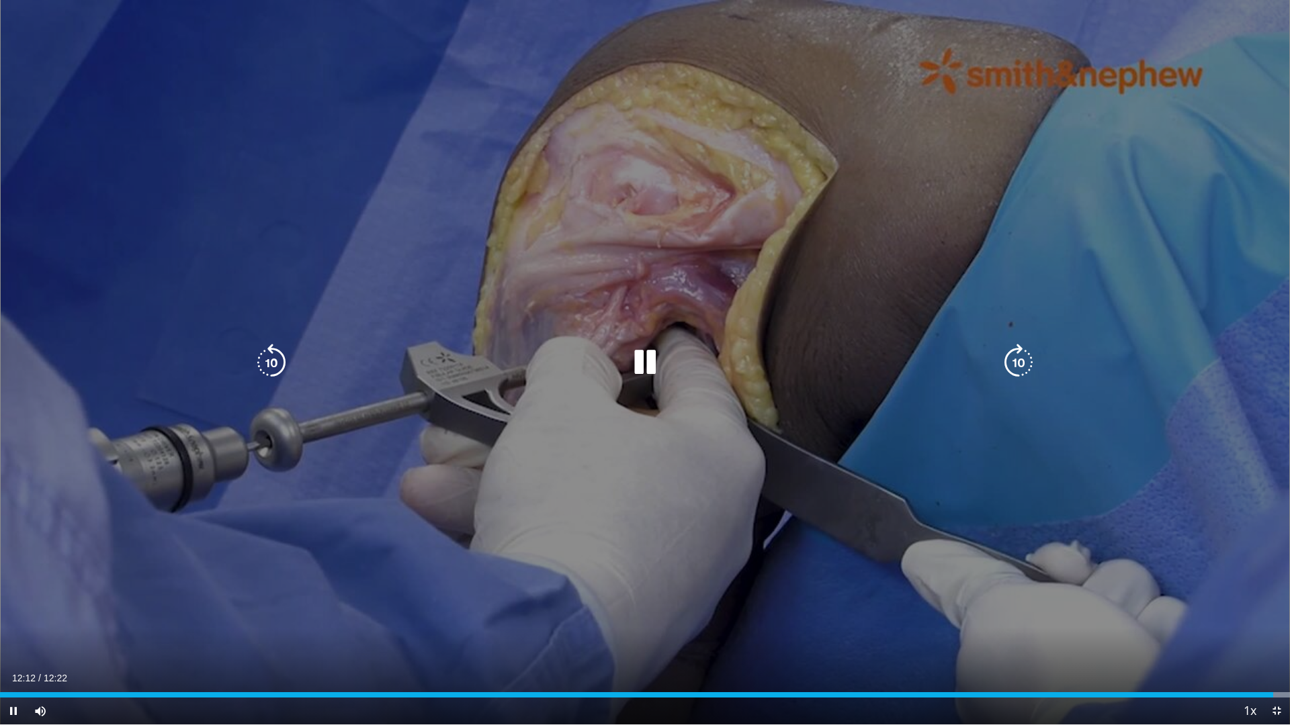
click at [648, 365] on icon "Video Player" at bounding box center [645, 363] width 38 height 38
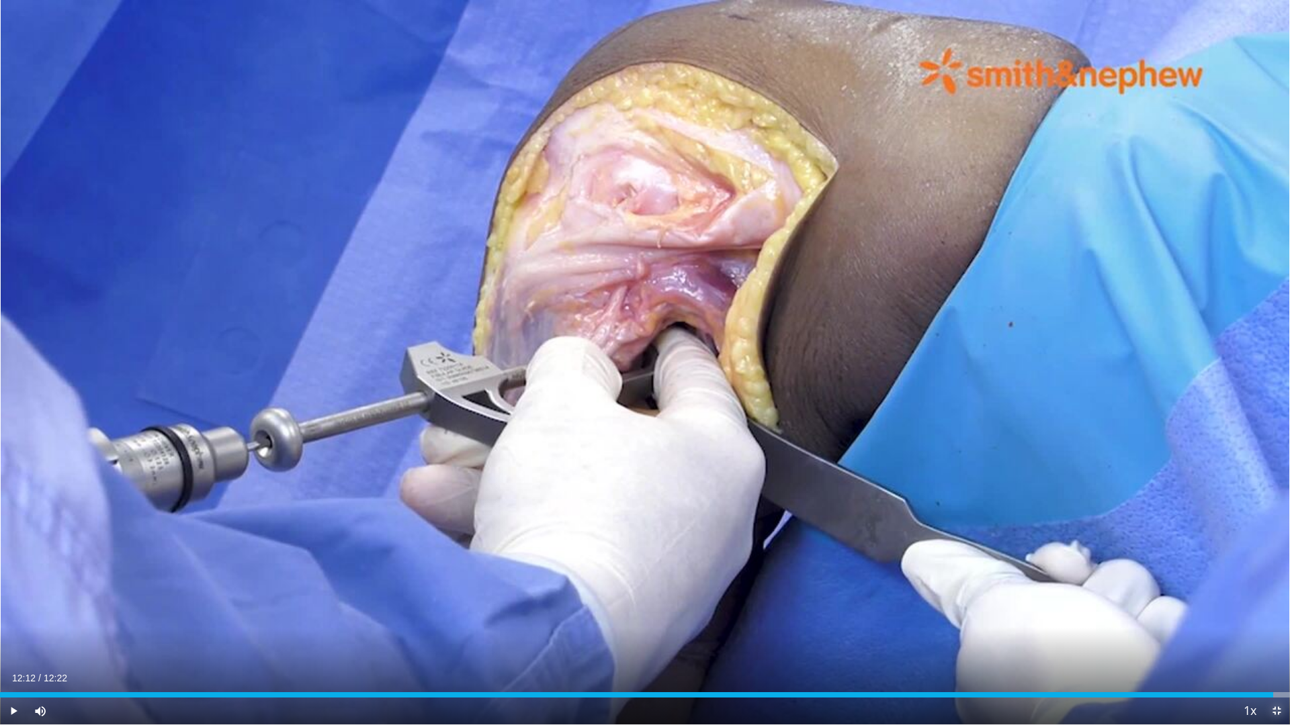
click at [1279, 710] on span "Video Player" at bounding box center [1276, 711] width 27 height 27
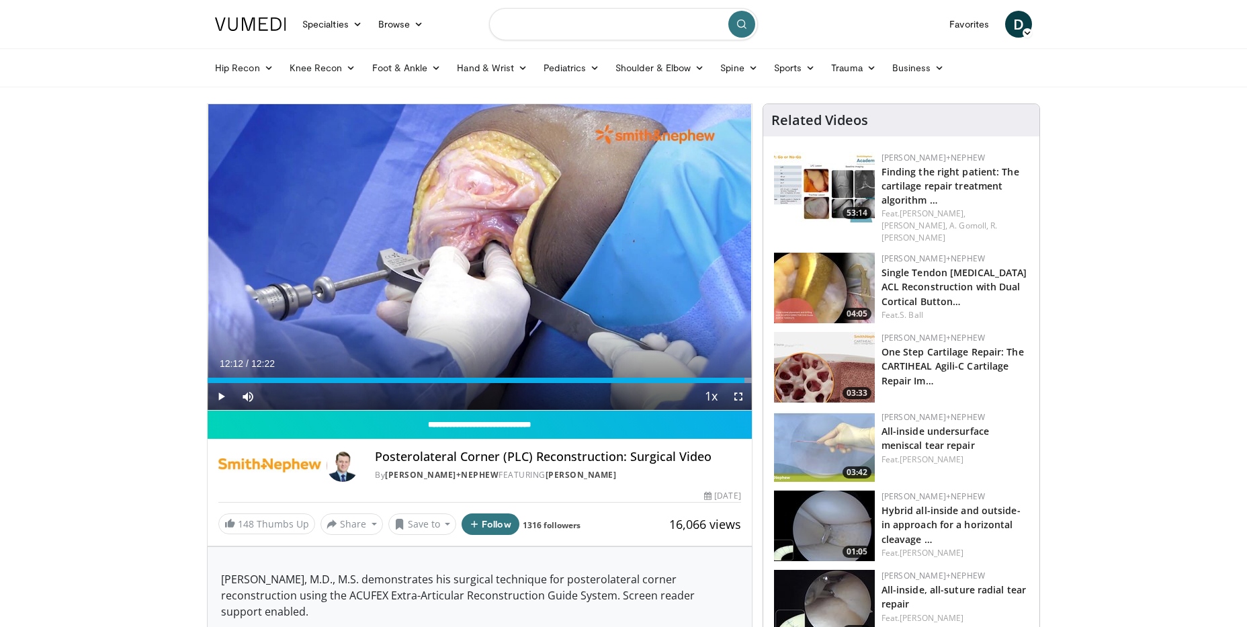
click at [608, 24] on input "Search topics, interventions" at bounding box center [623, 24] width 269 height 32
type input "**********"
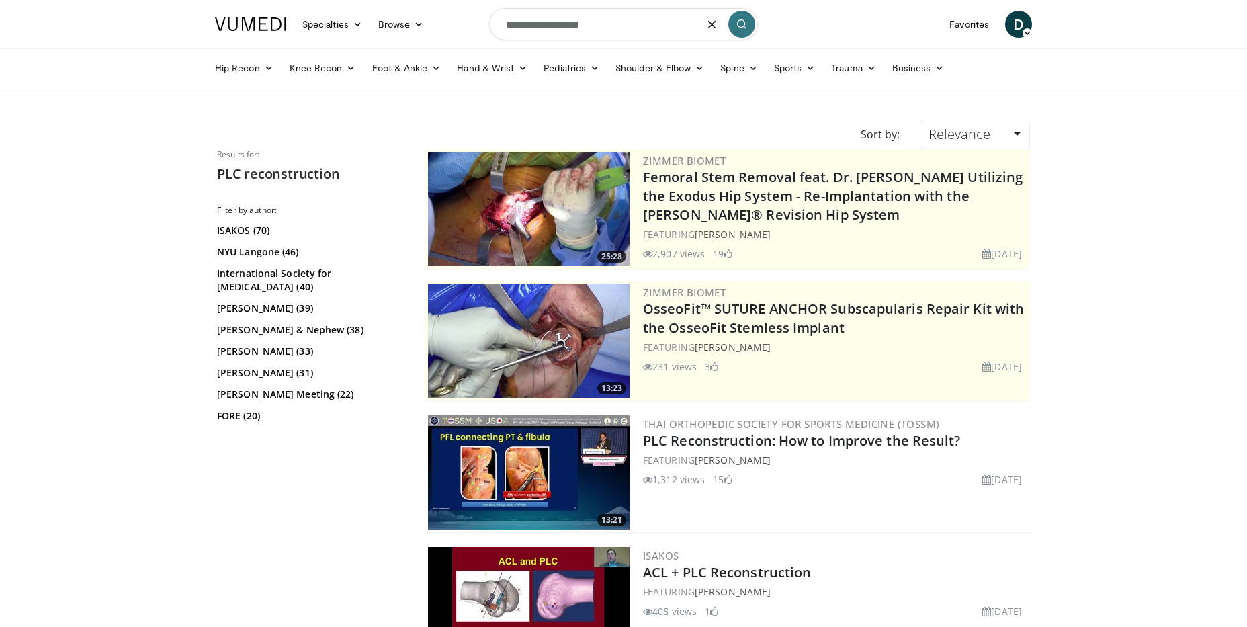
drag, startPoint x: 626, startPoint y: 22, endPoint x: 440, endPoint y: 23, distance: 186.1
click at [440, 23] on nav "Specialties Adult & Family Medicine Allergy, [MEDICAL_DATA], Immunology Anesthe…" at bounding box center [623, 24] width 833 height 48
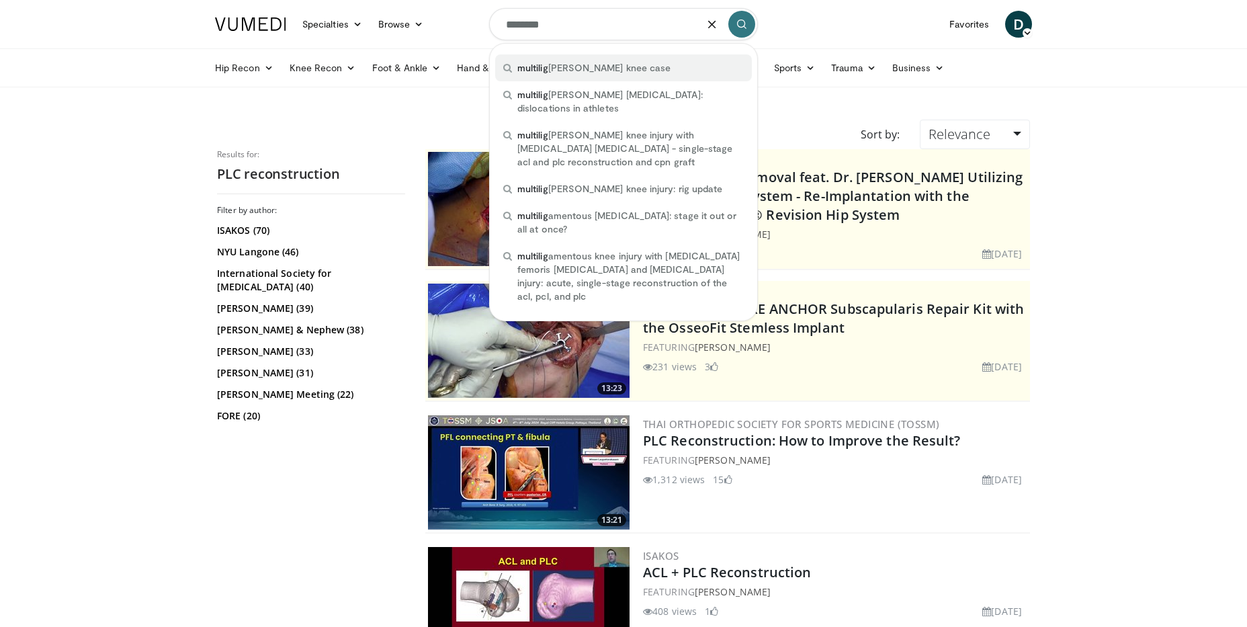
click at [556, 69] on span "multilig [PERSON_NAME] knee case" at bounding box center [593, 67] width 153 height 13
type input "**********"
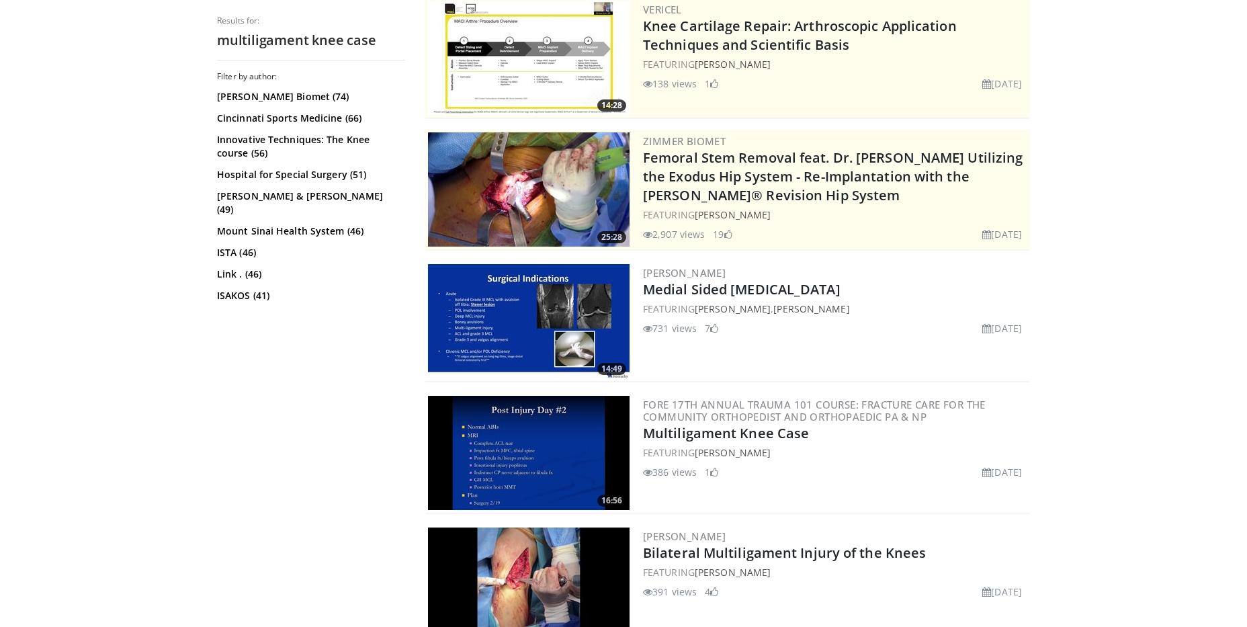
scroll to position [202, 0]
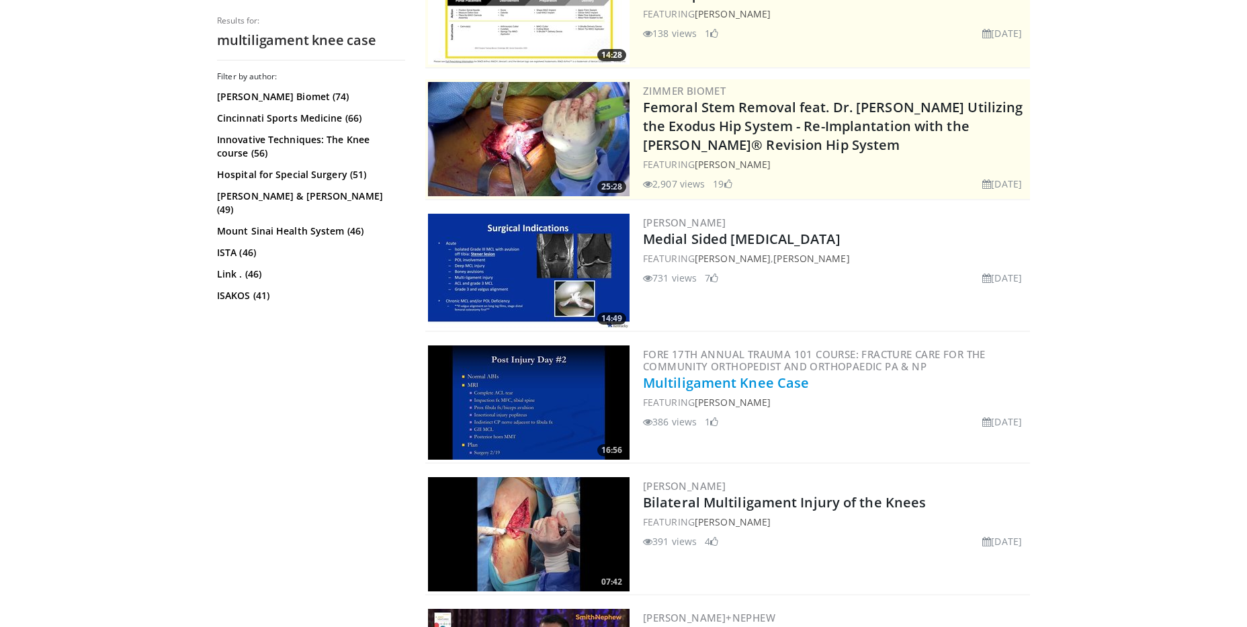
click at [747, 380] on link "Multiligament Knee Case" at bounding box center [726, 382] width 166 height 18
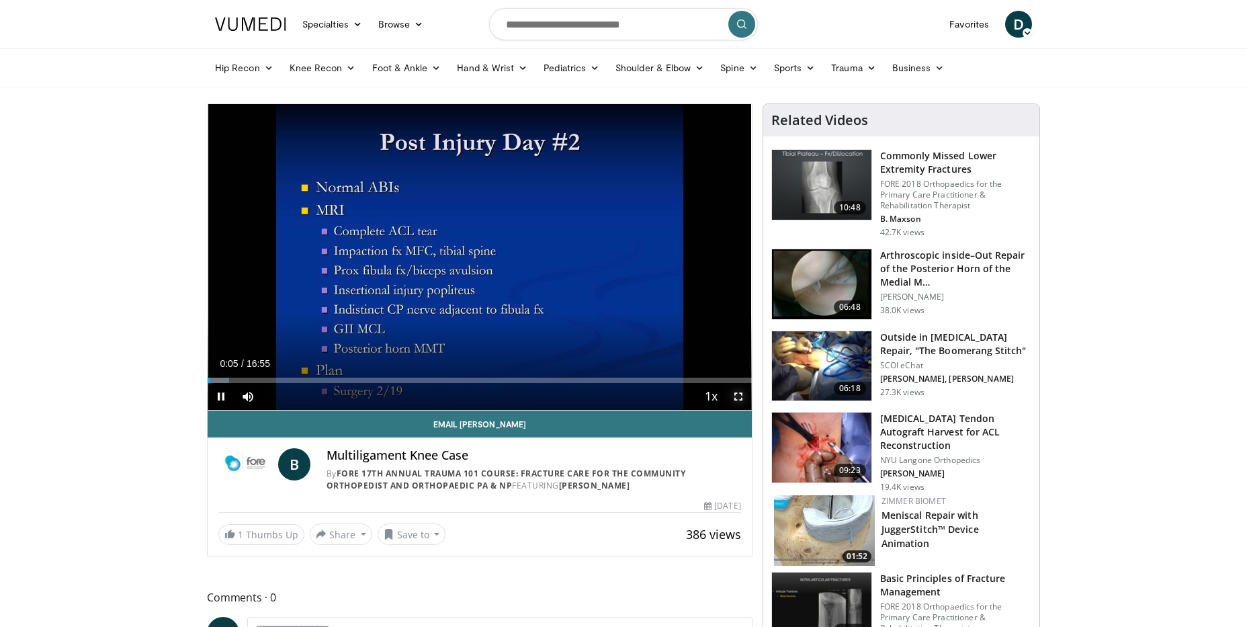
click at [736, 396] on span "Video Player" at bounding box center [738, 396] width 27 height 27
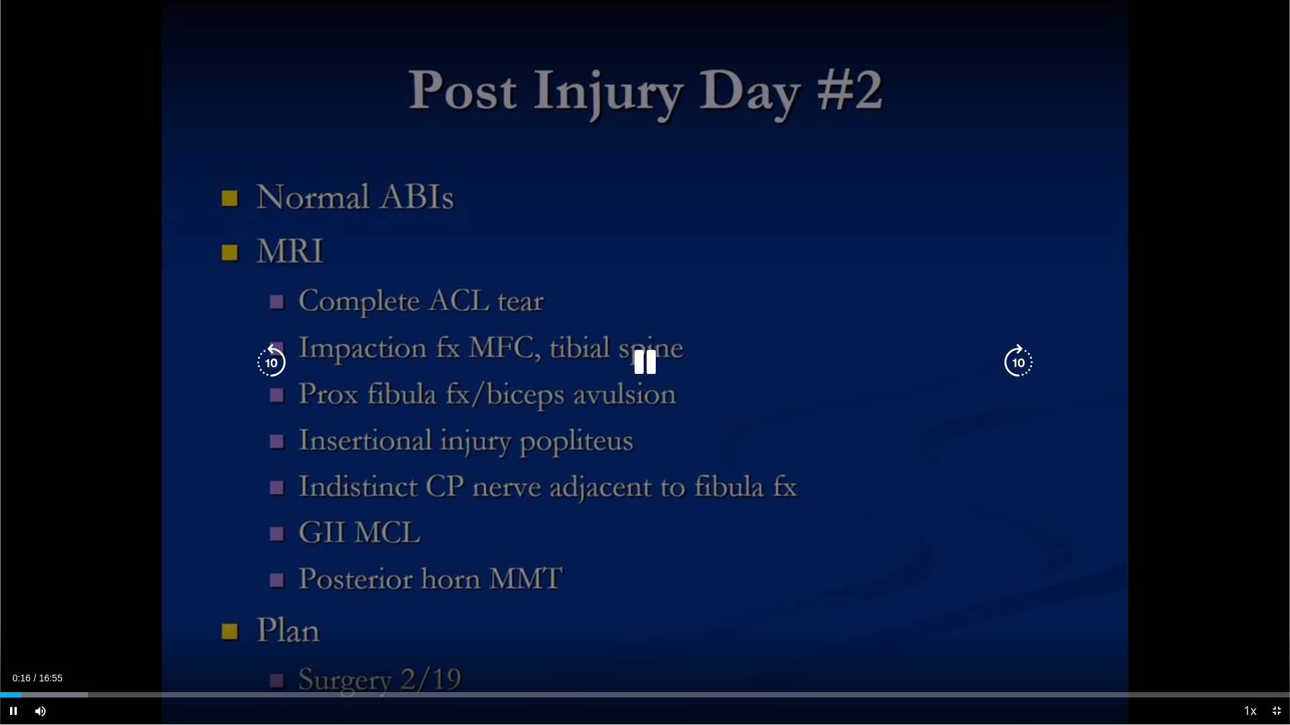
click at [908, 574] on div "10 seconds Tap to unmute" at bounding box center [645, 362] width 1290 height 725
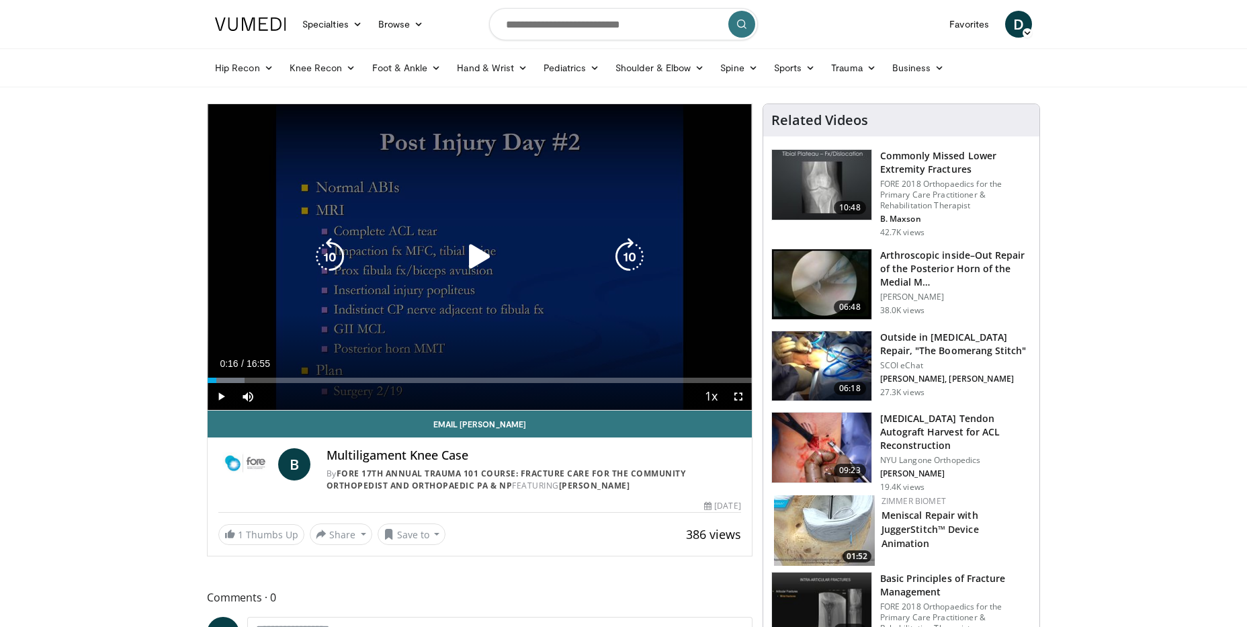
drag, startPoint x: 674, startPoint y: 310, endPoint x: 640, endPoint y: 304, distance: 34.9
click at [674, 310] on div "10 seconds Tap to unmute" at bounding box center [480, 257] width 544 height 306
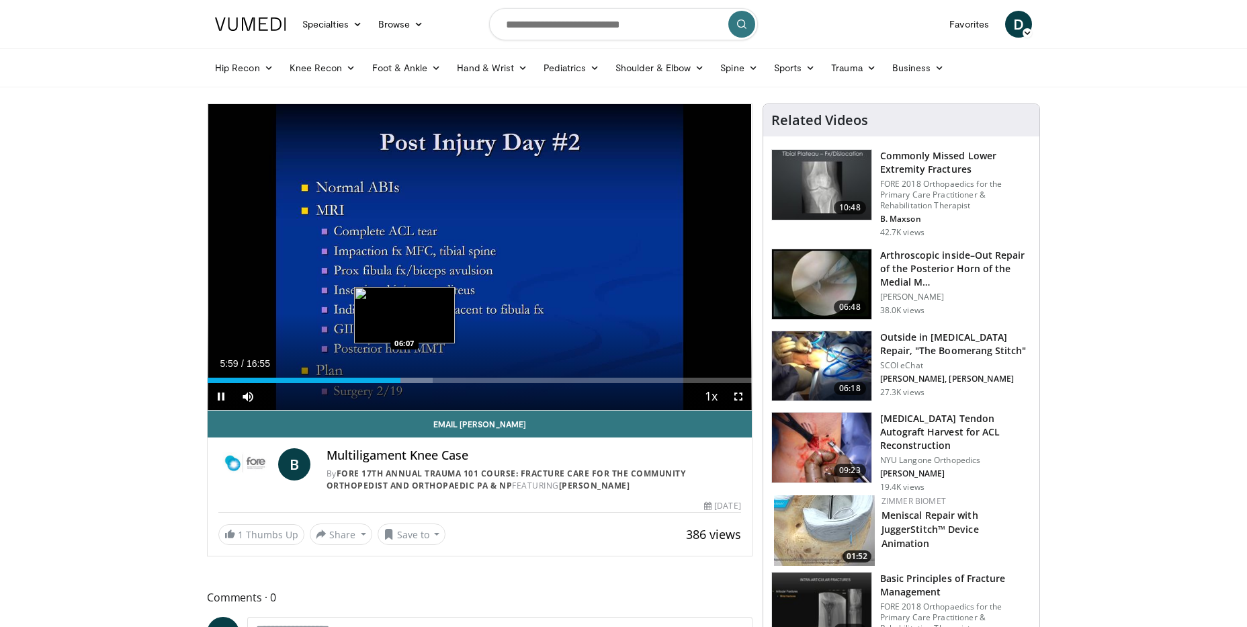
click at [404, 378] on div "Progress Bar" at bounding box center [408, 380] width 50 height 5
click at [415, 378] on div "Progress Bar" at bounding box center [413, 380] width 50 height 5
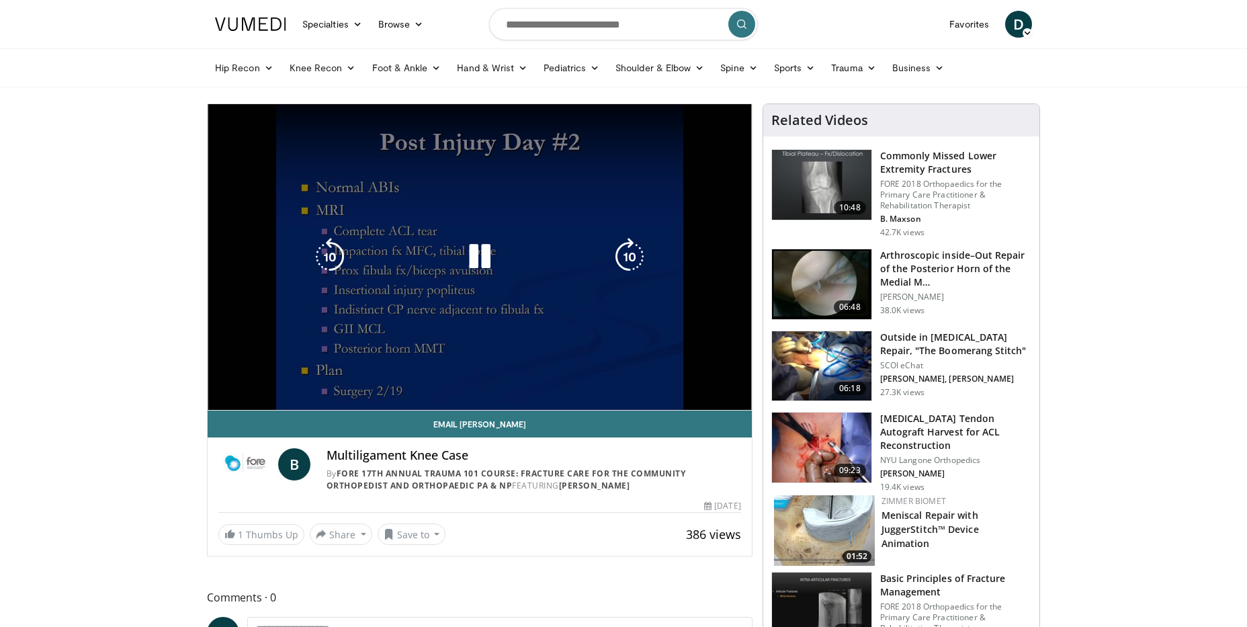
click at [428, 378] on video-js "**********" at bounding box center [480, 257] width 544 height 306
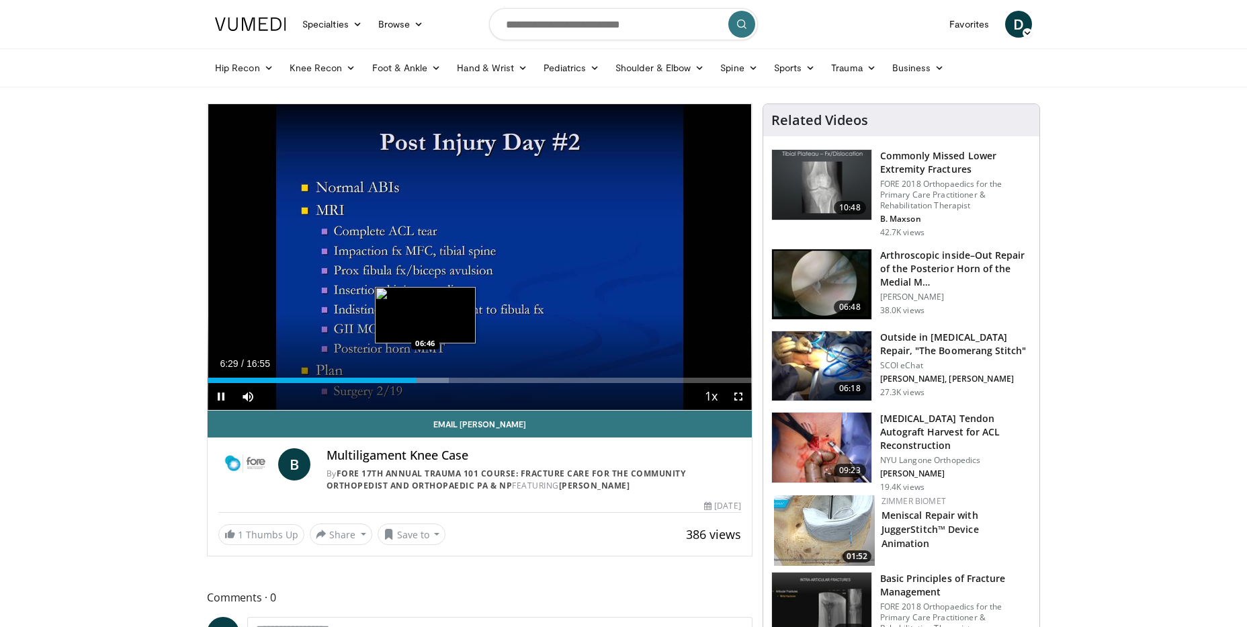
click at [425, 378] on div "Progress Bar" at bounding box center [424, 380] width 49 height 5
click at [440, 380] on div "Progress Bar" at bounding box center [434, 380] width 50 height 5
click at [450, 380] on div "Progress Bar" at bounding box center [448, 380] width 46 height 5
click at [459, 380] on div "Progress Bar" at bounding box center [460, 380] width 50 height 5
click at [472, 378] on div "Loaded : 51.79% 07:49 08:11" at bounding box center [480, 380] width 544 height 5
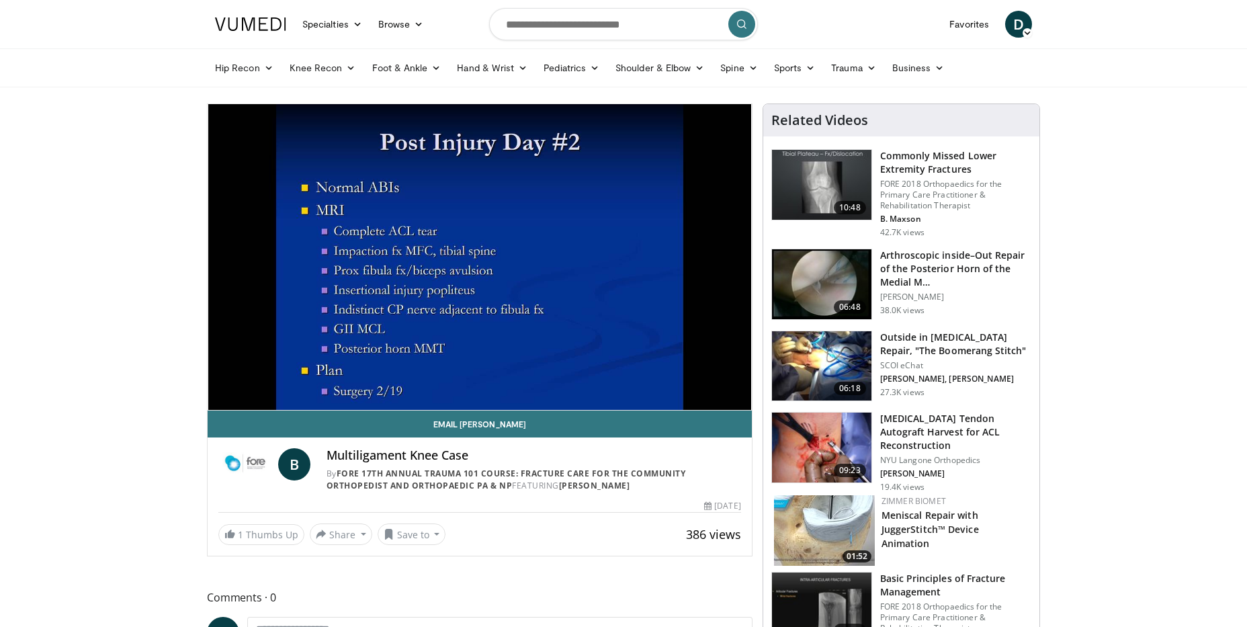
click at [490, 382] on video-js "**********" at bounding box center [480, 257] width 544 height 306
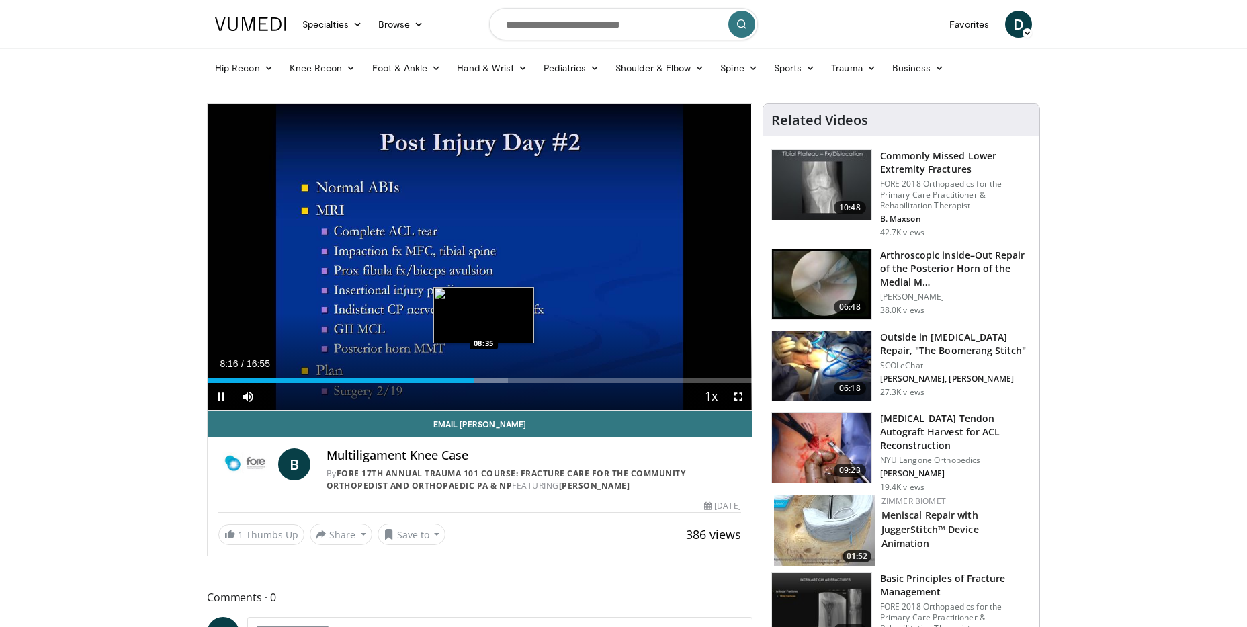
click at [484, 382] on div "Progress Bar" at bounding box center [482, 380] width 50 height 5
click at [494, 382] on div "Progress Bar" at bounding box center [489, 380] width 43 height 5
click at [507, 380] on div "Progress Bar" at bounding box center [497, 380] width 38 height 5
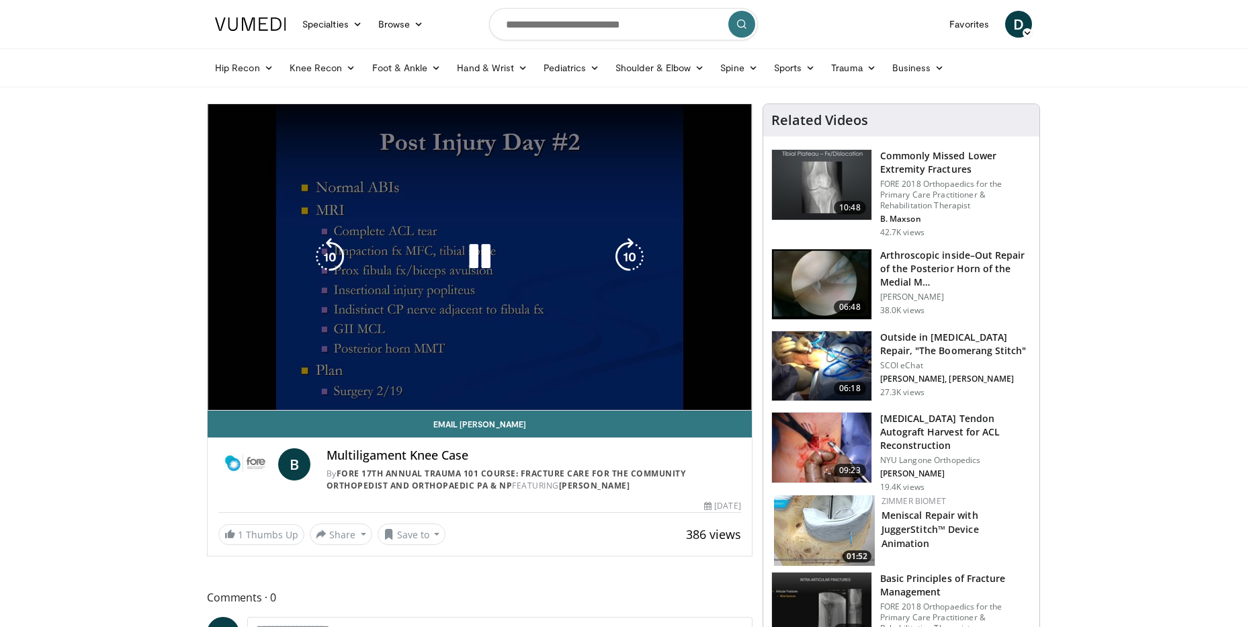
click at [519, 380] on video-js "**********" at bounding box center [480, 257] width 544 height 306
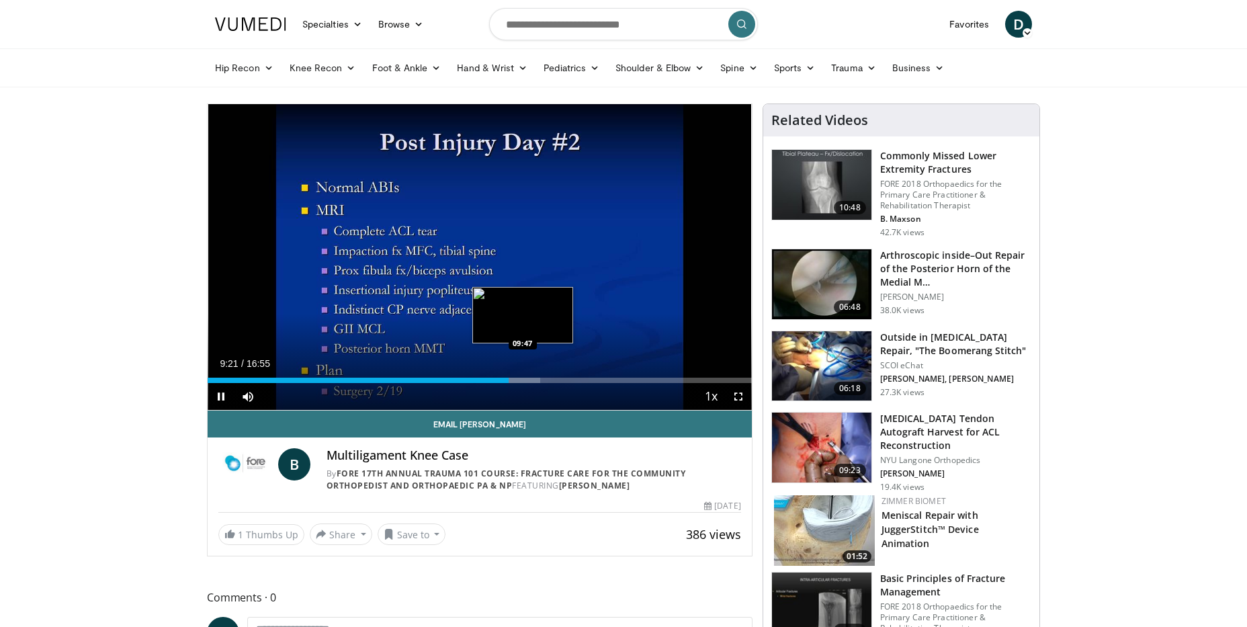
click at [523, 382] on div "Progress Bar" at bounding box center [516, 380] width 48 height 5
click at [535, 379] on div "Progress Bar" at bounding box center [527, 380] width 41 height 5
click at [502, 380] on div "Loaded : 69.03% 10:37 09:11" at bounding box center [480, 380] width 544 height 5
click at [510, 379] on div "Loaded : 61.14% 09:15 09:25" at bounding box center [480, 380] width 544 height 5
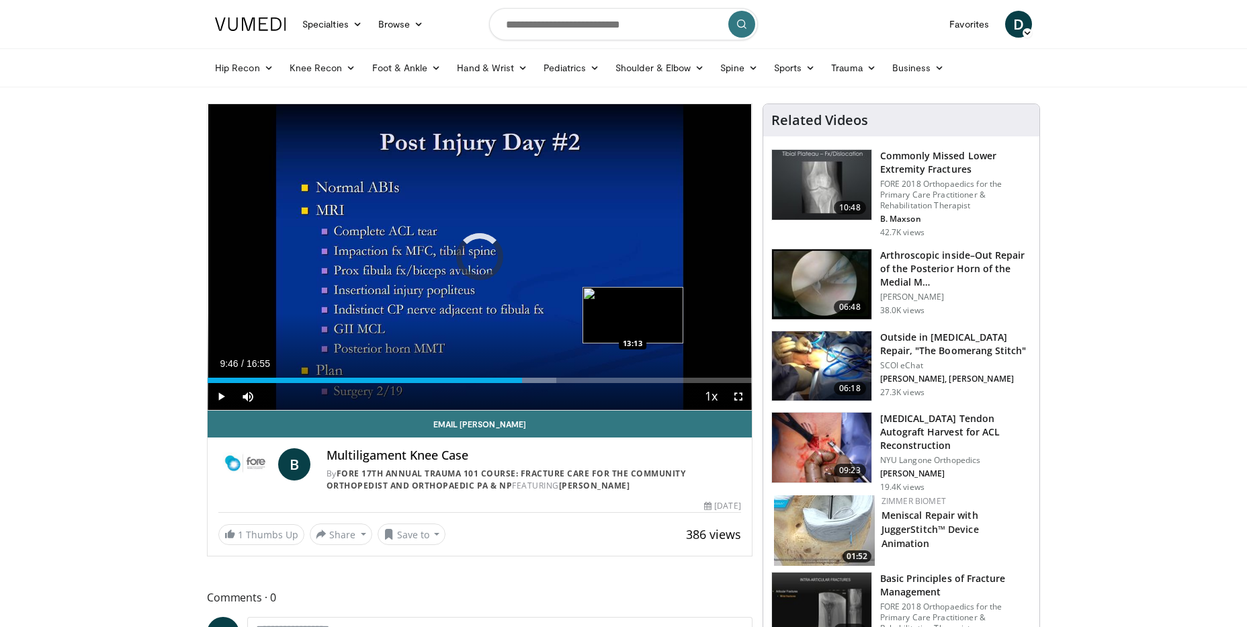
click at [634, 380] on div "Loaded : 64.10% 09:46 13:13" at bounding box center [480, 380] width 544 height 5
click at [656, 380] on div "Loaded : 85.99% 14:32 13:57" at bounding box center [480, 380] width 544 height 5
click at [610, 378] on div "12:30" at bounding box center [434, 380] width 452 height 5
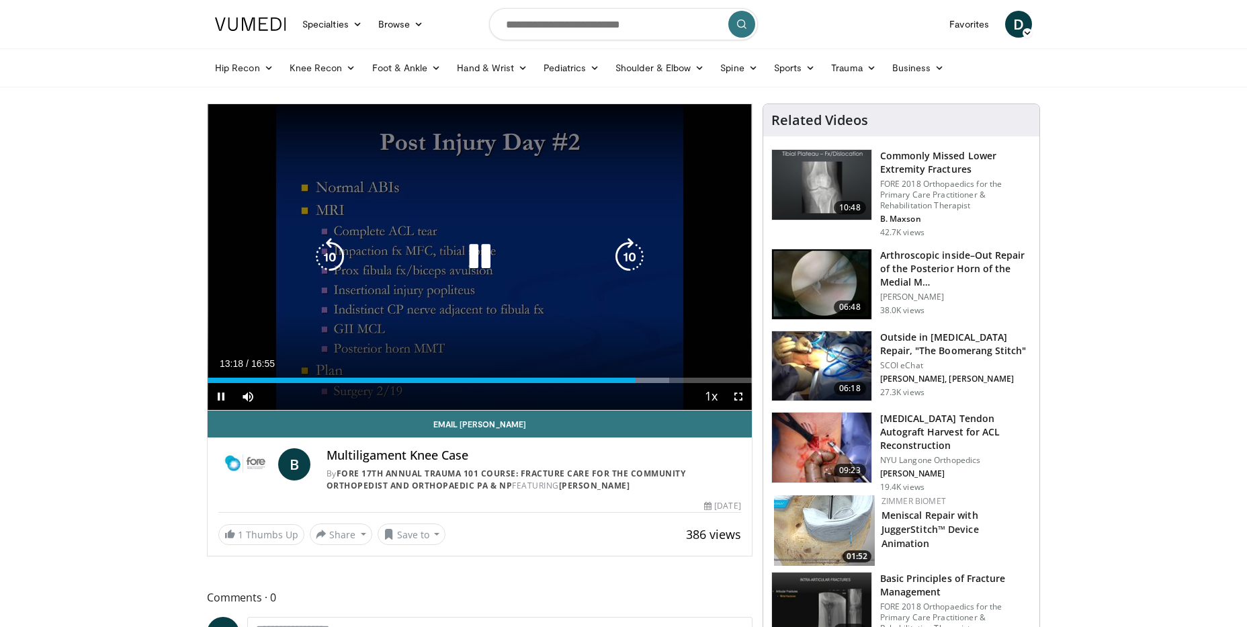
click at [477, 259] on icon "Video Player" at bounding box center [480, 257] width 38 height 38
click at [473, 253] on icon "Video Player" at bounding box center [480, 257] width 38 height 38
click at [488, 260] on icon "Video Player" at bounding box center [480, 257] width 38 height 38
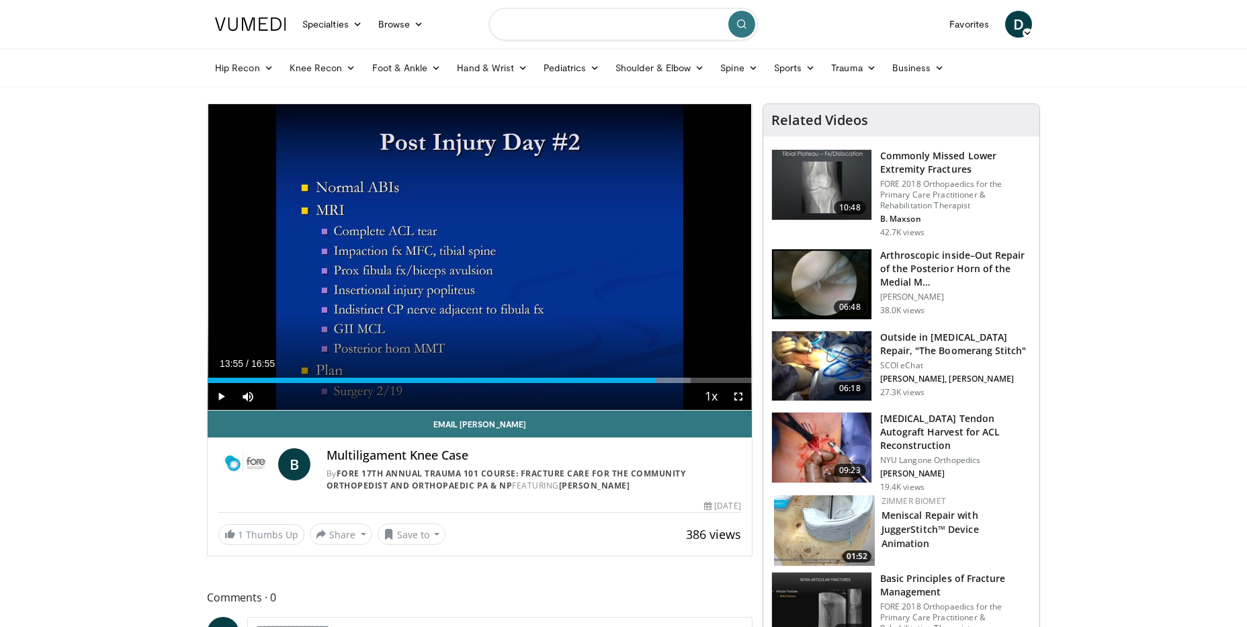
click at [662, 28] on input "Search topics, interventions" at bounding box center [623, 24] width 269 height 32
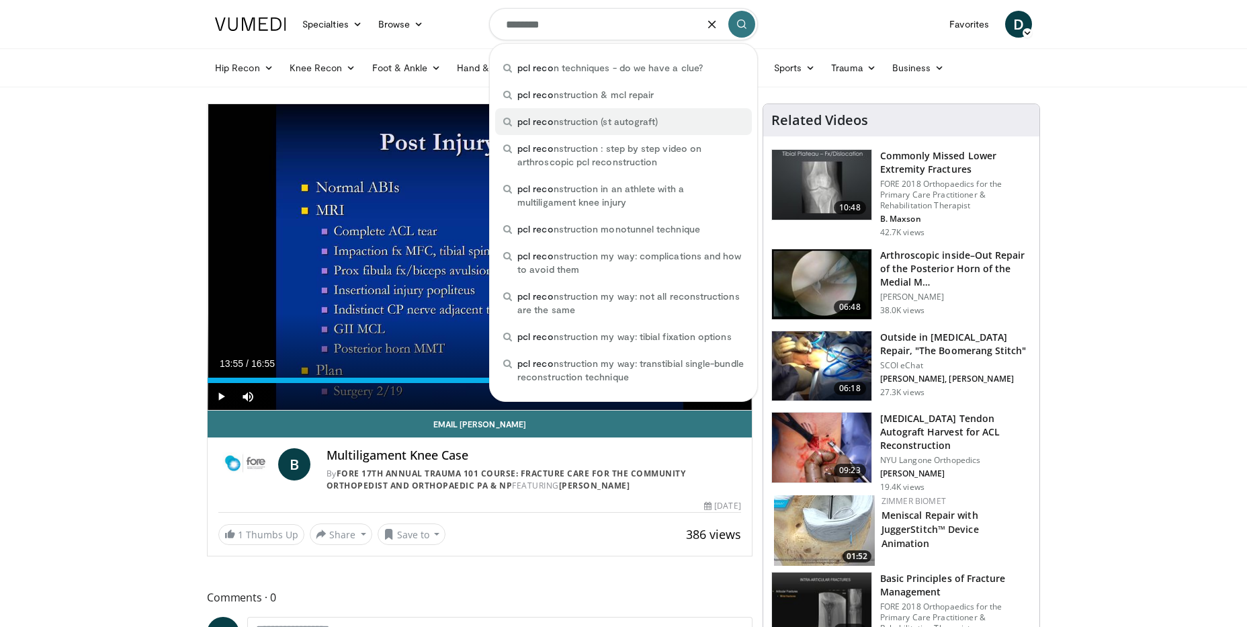
click at [597, 124] on span "pcl reco nstruction (st autograft)" at bounding box center [587, 121] width 140 height 13
type input "**********"
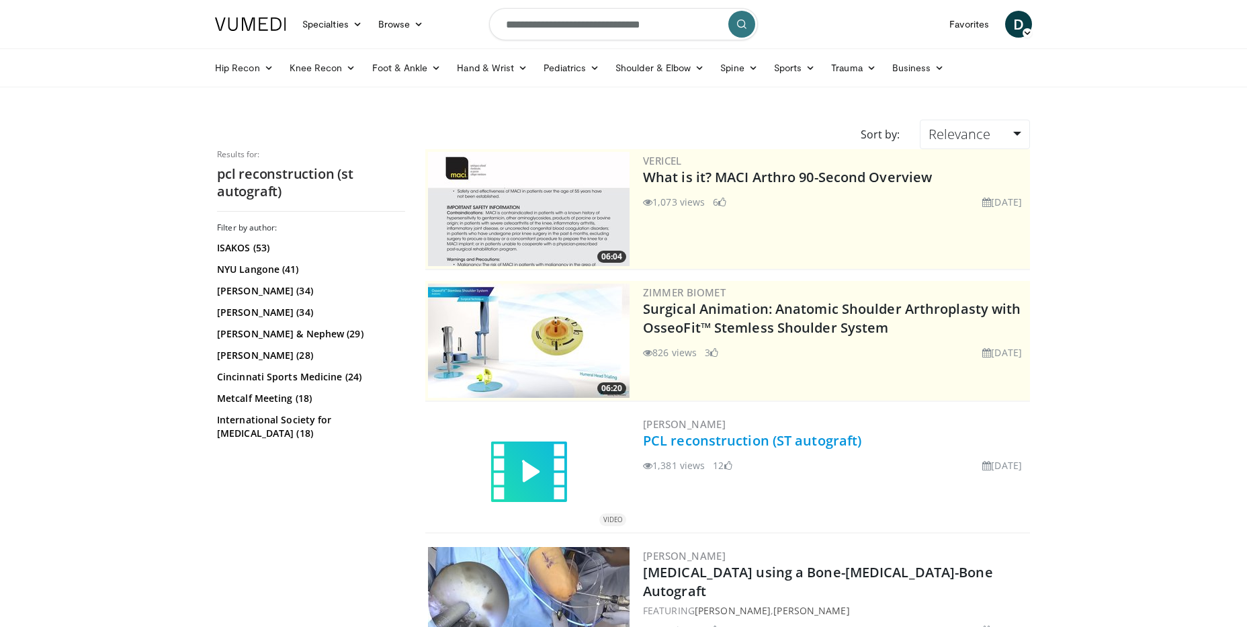
click at [795, 441] on link "PCL reconstruction (ST autograft)" at bounding box center [752, 440] width 218 height 18
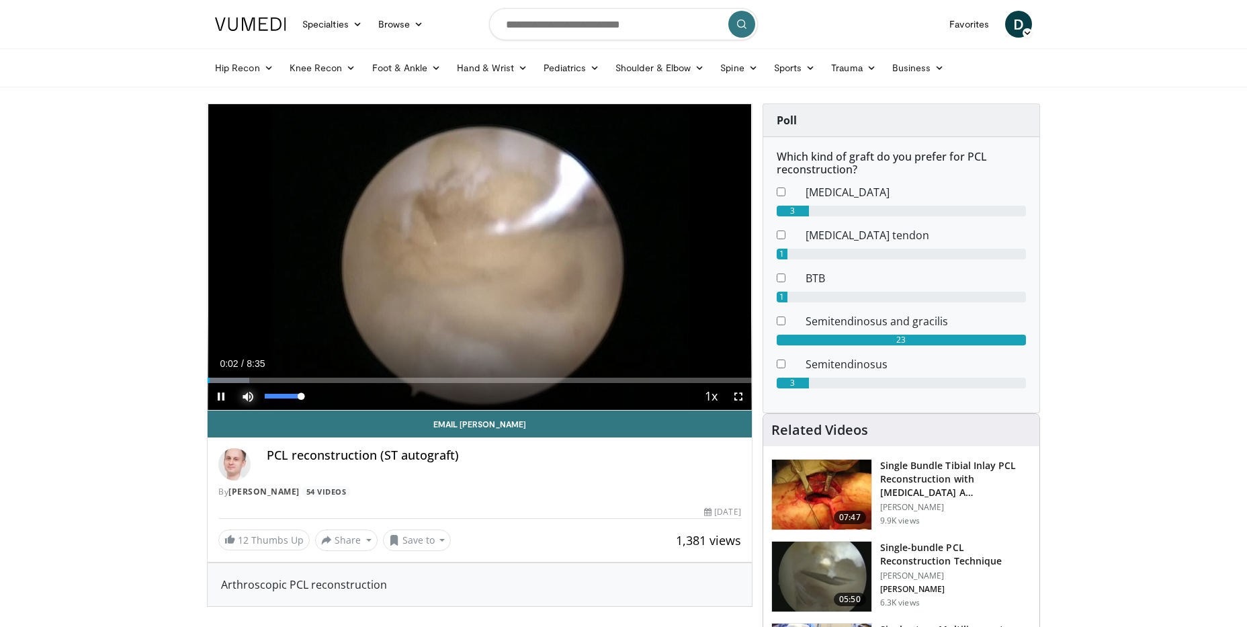
click at [247, 396] on span "Video Player" at bounding box center [247, 396] width 27 height 27
click at [278, 394] on div "33%" at bounding box center [284, 396] width 38 height 5
click at [272, 394] on div "19%" at bounding box center [284, 396] width 38 height 5
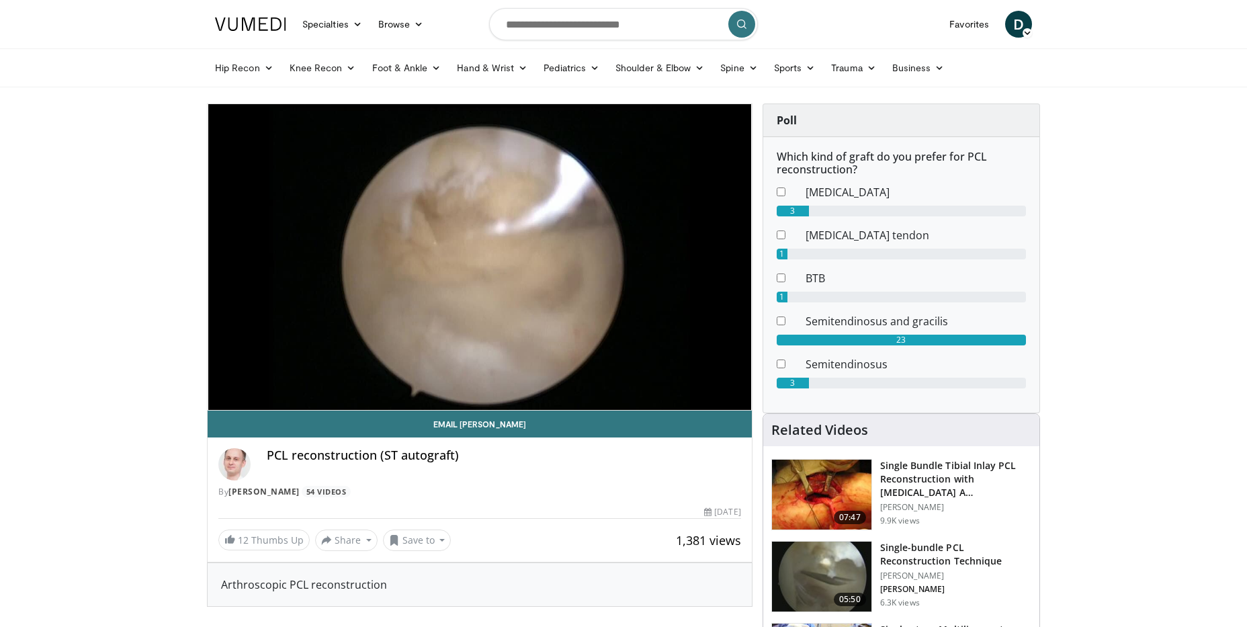
click at [959, 549] on h3 "Single-bundle PCL Reconstruction Technique" at bounding box center [955, 554] width 151 height 27
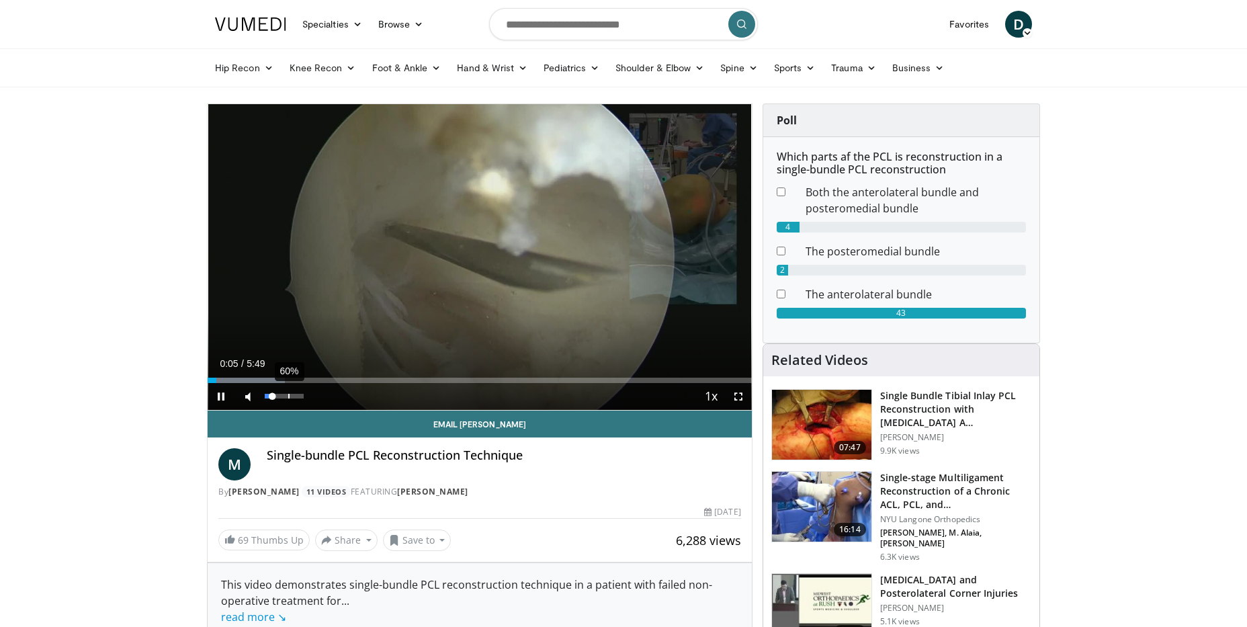
click at [290, 394] on div "60%" at bounding box center [284, 396] width 38 height 5
click at [297, 394] on div "82%" at bounding box center [284, 396] width 38 height 5
click at [243, 381] on div "Progress Bar" at bounding box center [254, 380] width 93 height 5
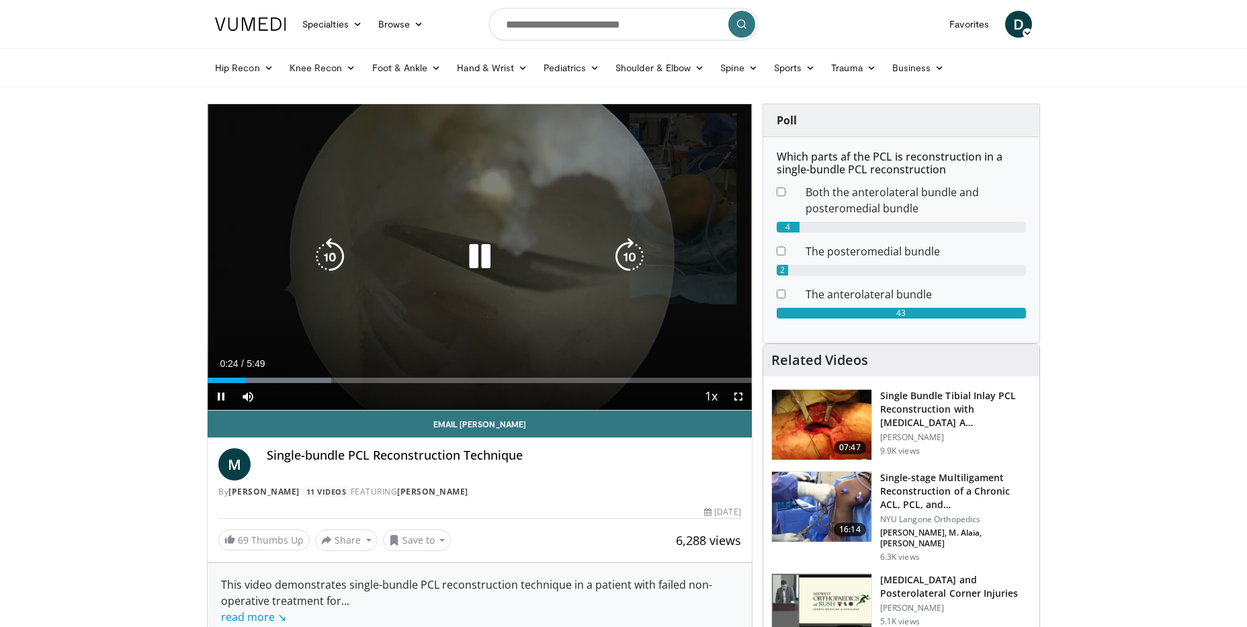
click at [264, 378] on div "Progress Bar" at bounding box center [270, 380] width 124 height 5
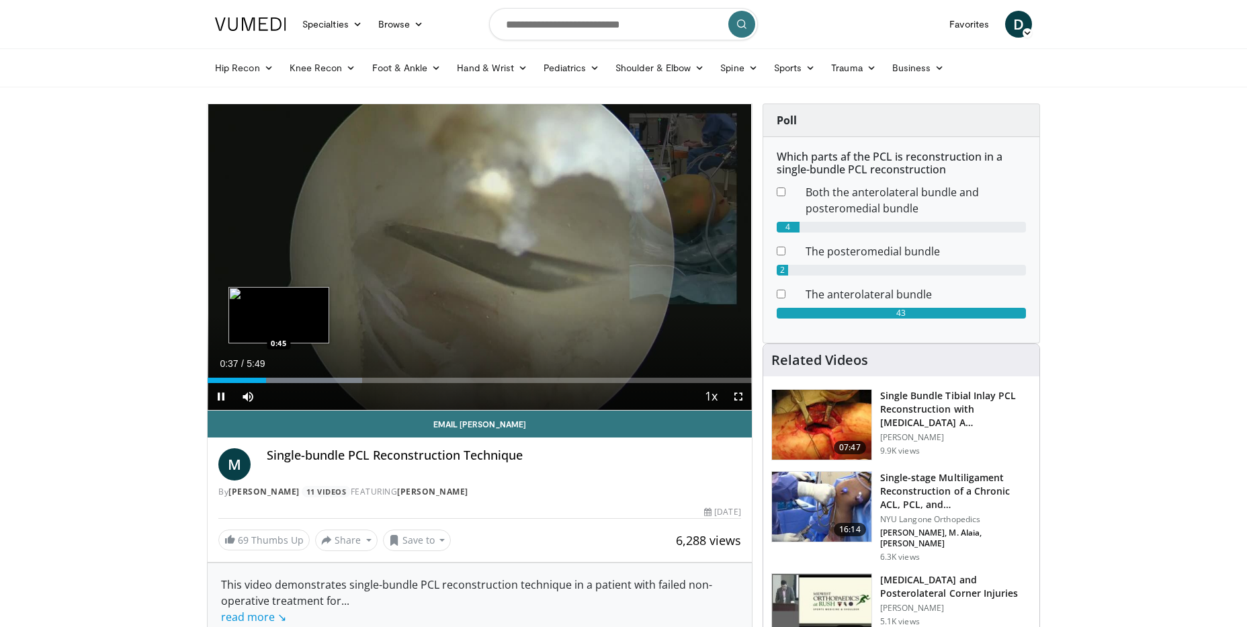
click at [279, 378] on div "Progress Bar" at bounding box center [289, 380] width 143 height 5
click at [331, 378] on div "Progress Bar" at bounding box center [316, 380] width 152 height 5
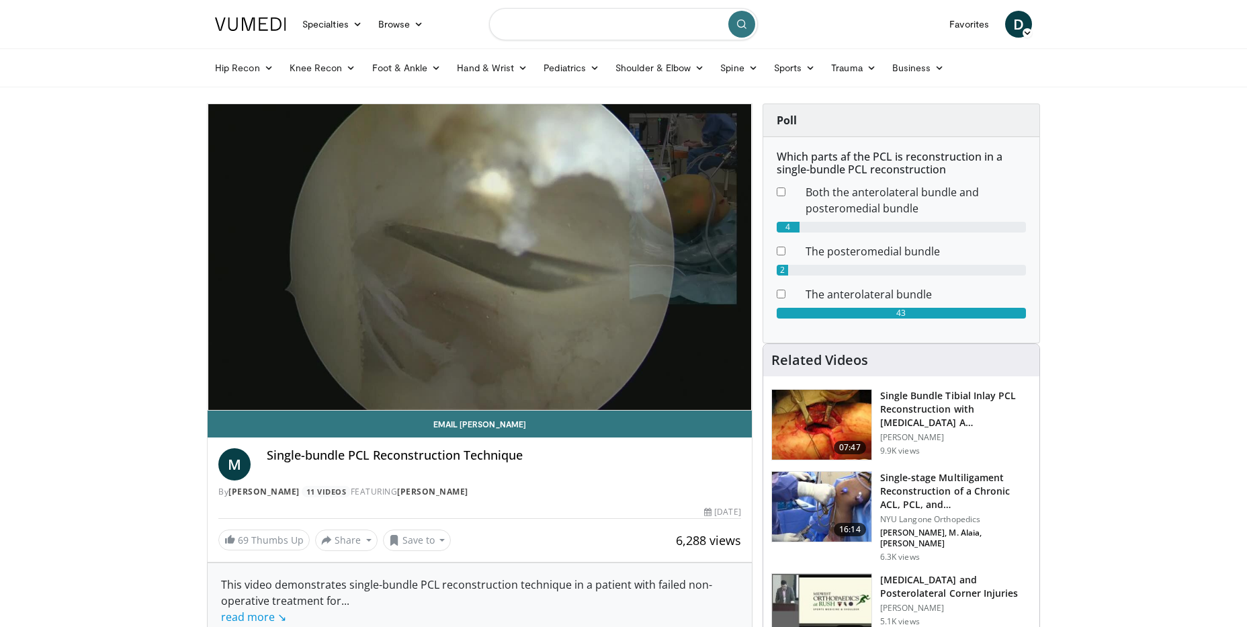
click at [581, 13] on input "Search topics, interventions" at bounding box center [623, 24] width 269 height 32
type input "**********"
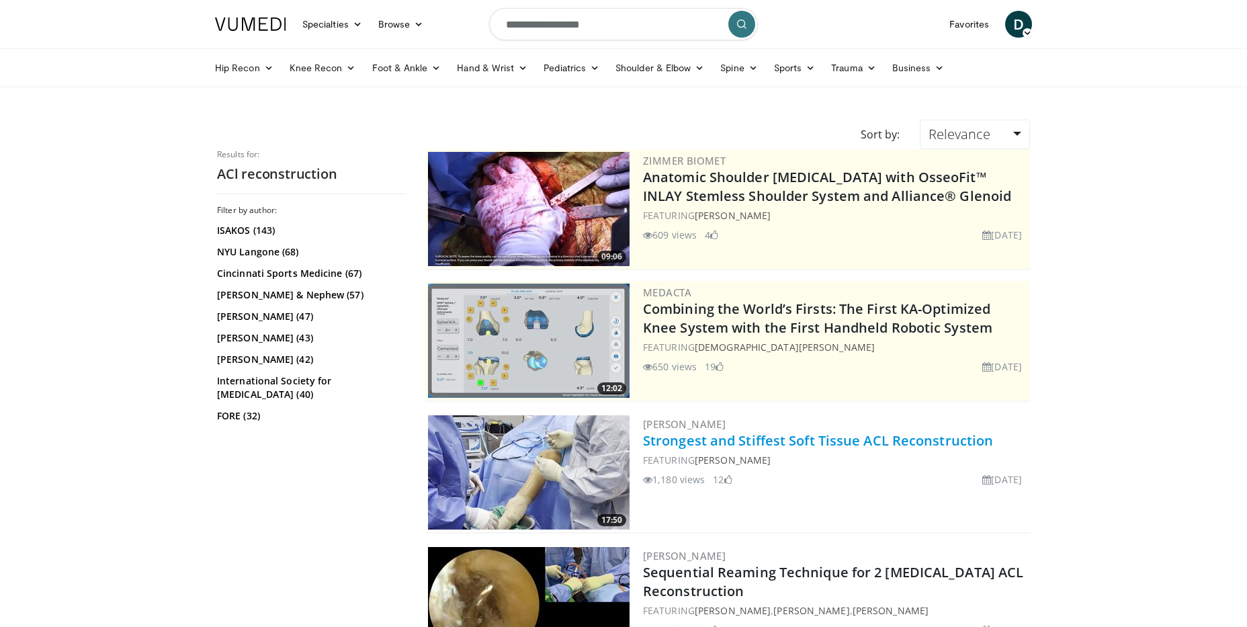
scroll to position [67, 0]
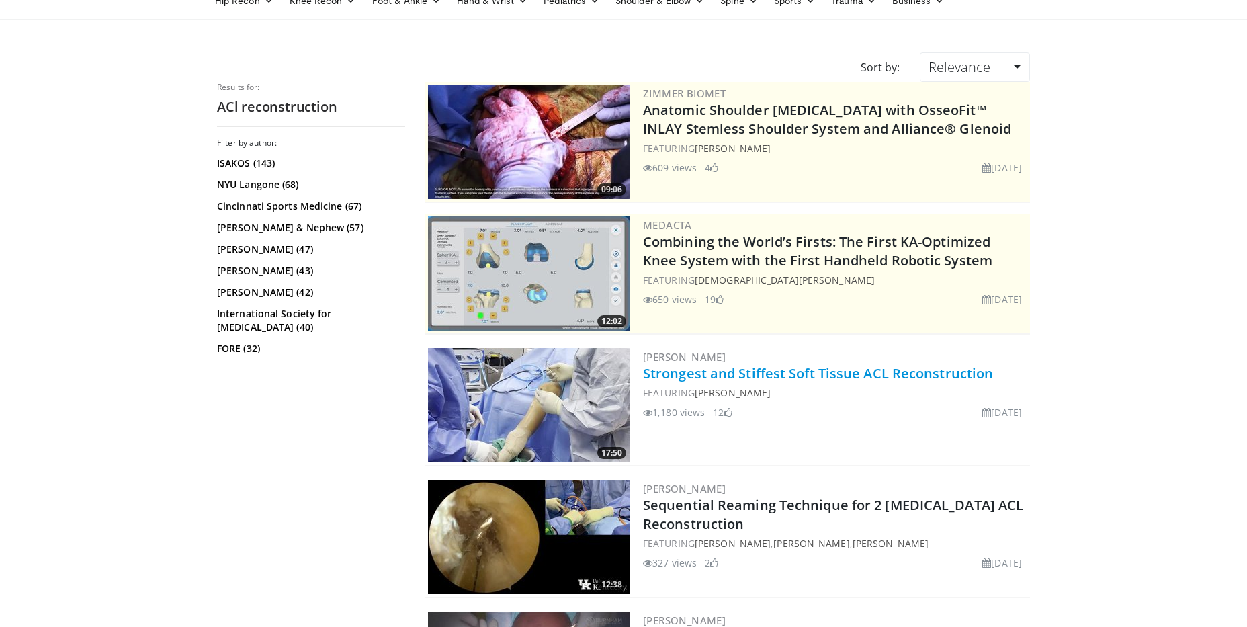
click at [798, 371] on link "Strongest and Stiffest Soft Tissue ACL Reconstruction" at bounding box center [818, 373] width 350 height 18
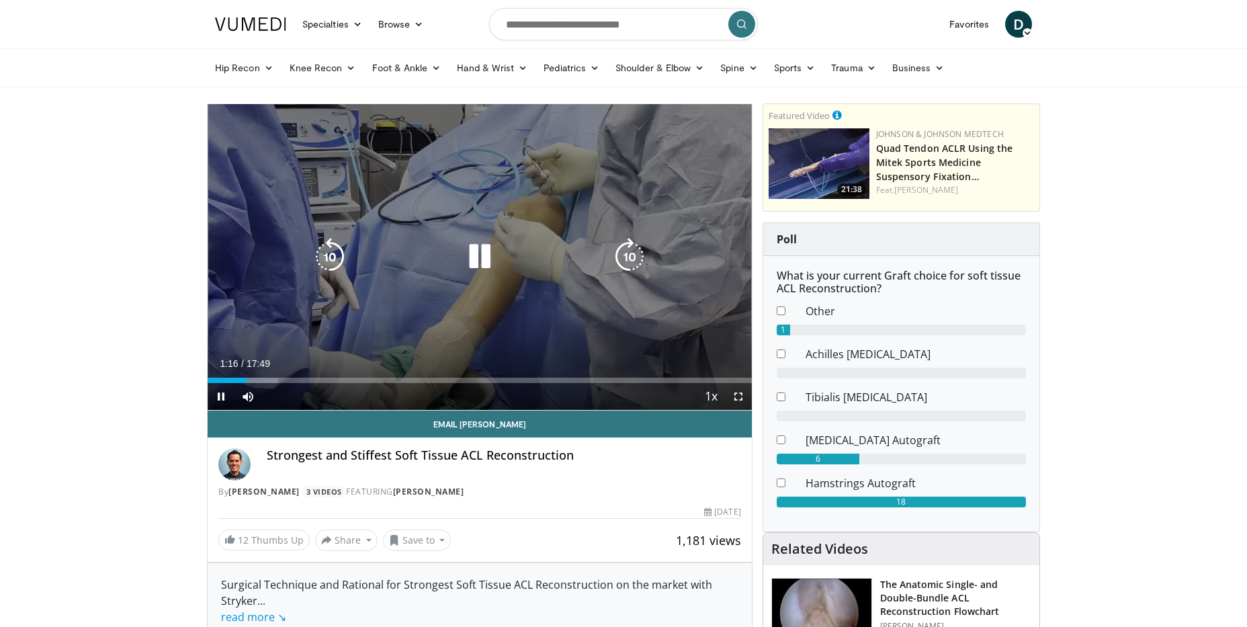
click at [473, 263] on icon "Video Player" at bounding box center [480, 257] width 38 height 38
